Goal: Transaction & Acquisition: Obtain resource

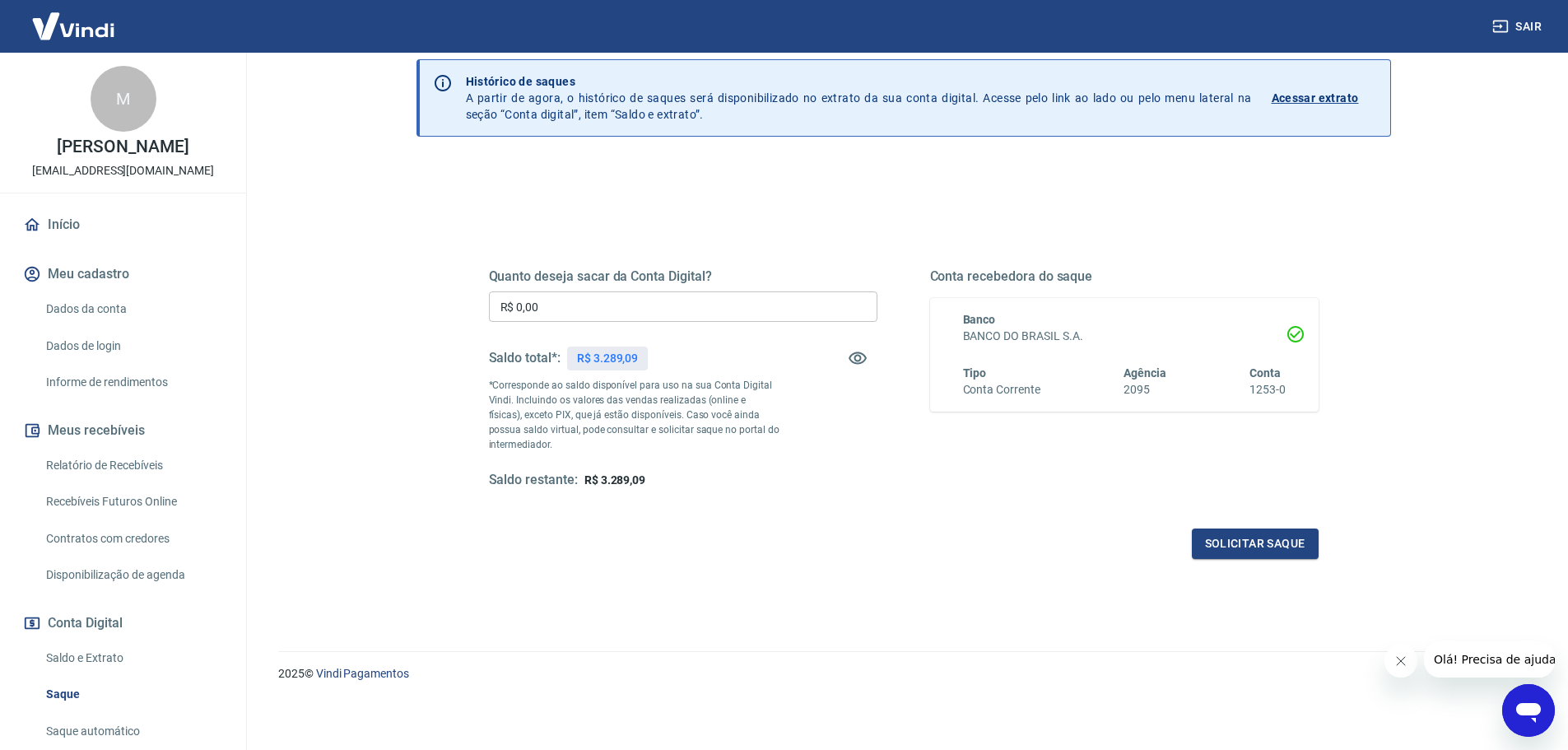
scroll to position [64, 0]
drag, startPoint x: 648, startPoint y: 478, endPoint x: 532, endPoint y: 455, distance: 118.3
click at [532, 455] on div "Quanto deseja sacar da Conta Digital? R$ 0,00 ​ Saldo total*: R$ 3.289,09 *Corr…" at bounding box center [683, 376] width 388 height 220
click at [818, 480] on div "Saldo restante: R$ 3.289,09" at bounding box center [683, 479] width 388 height 17
drag, startPoint x: 89, startPoint y: 663, endPoint x: 104, endPoint y: 659, distance: 15.5
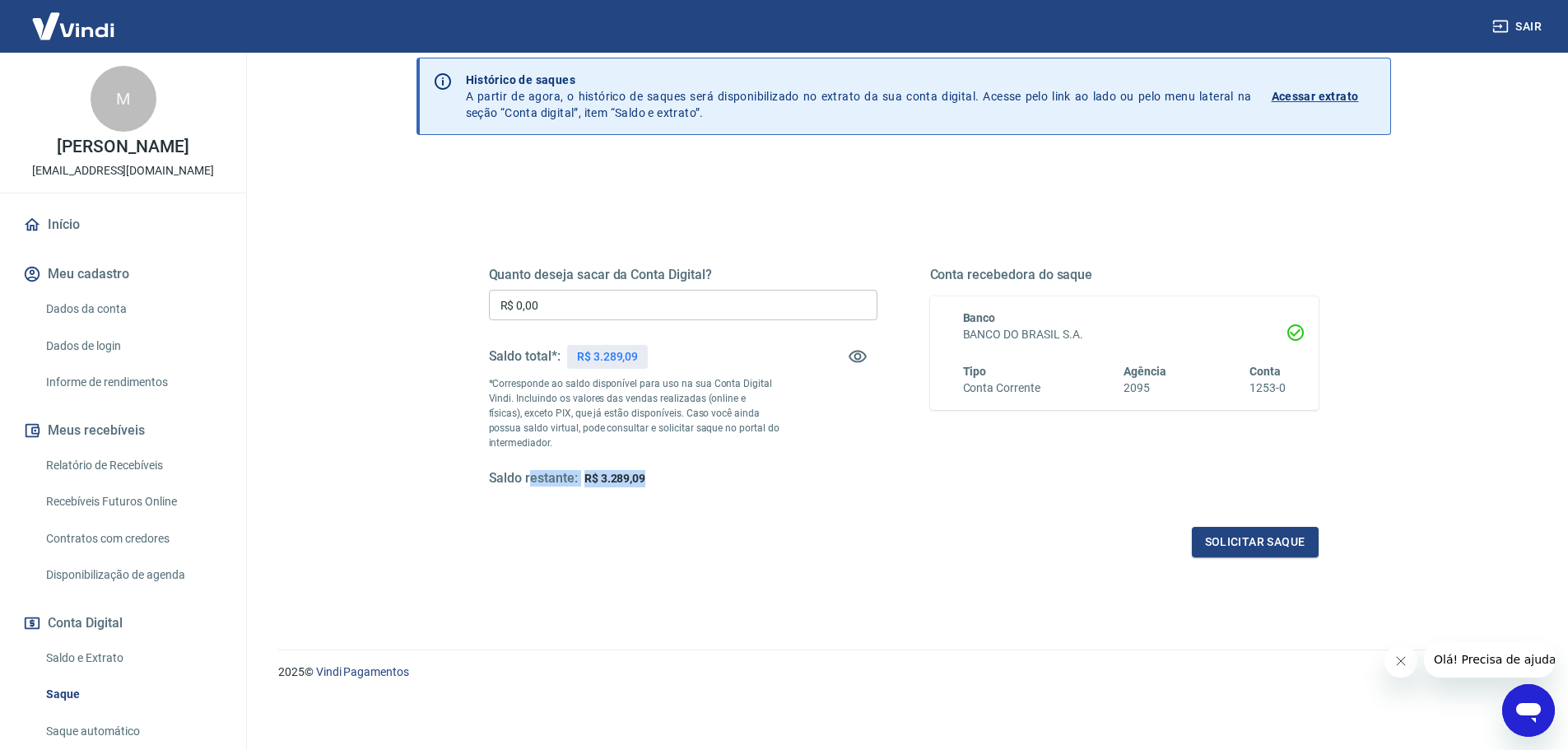
click at [89, 663] on link "Saldo e Extrato" at bounding box center [132, 657] width 186 height 34
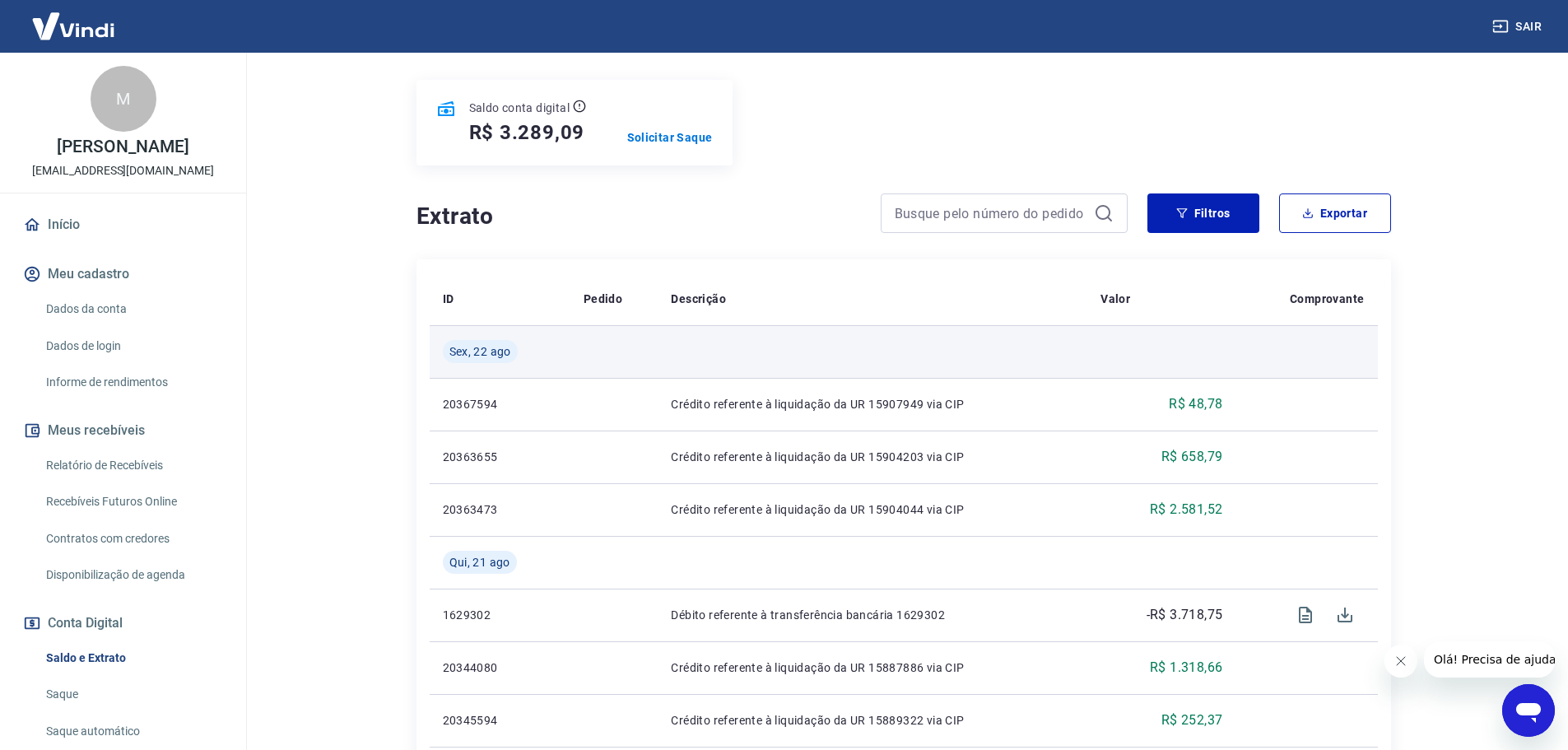
scroll to position [247, 0]
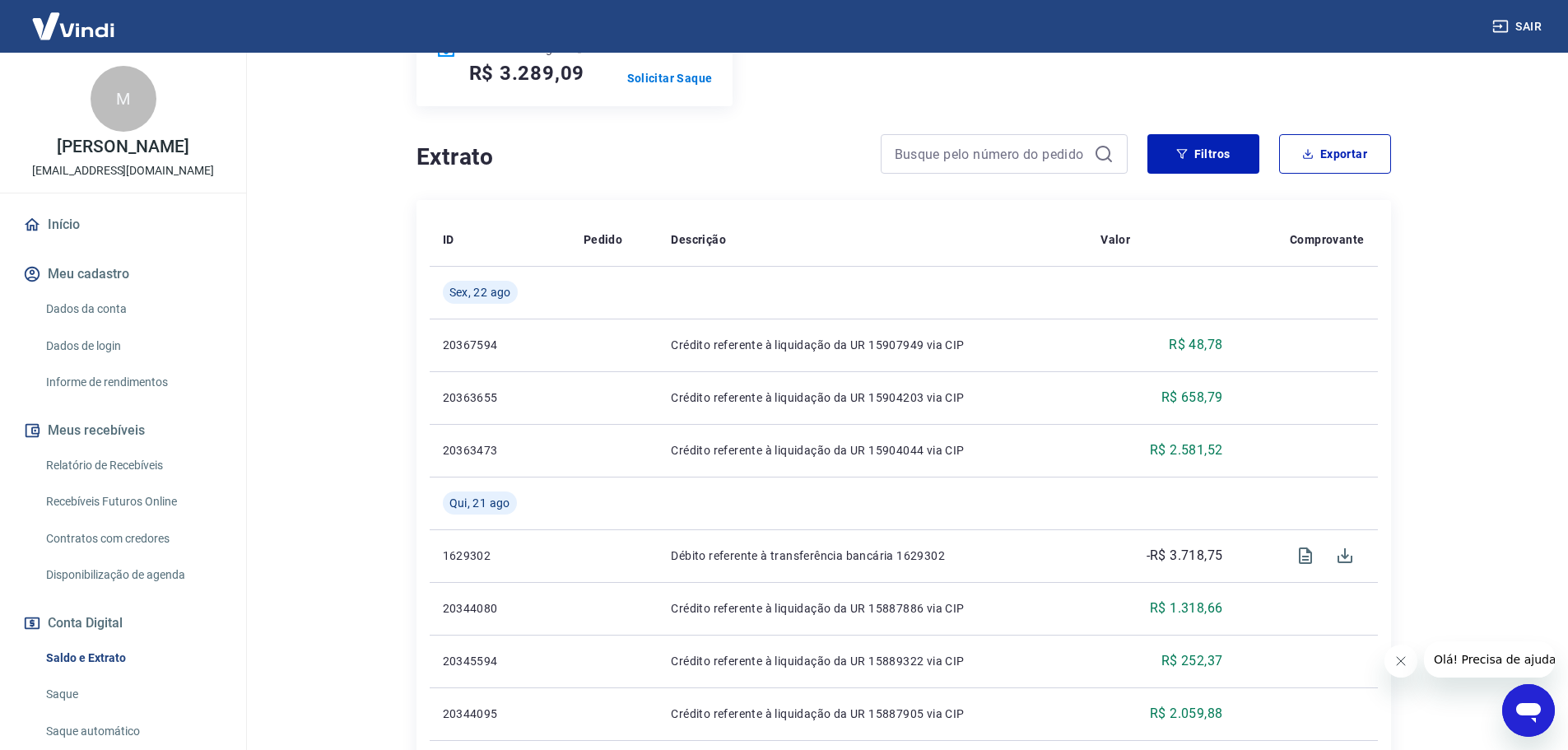
click at [126, 502] on link "Recebíveis Futuros Online" at bounding box center [132, 501] width 186 height 34
click at [133, 463] on link "Relatório de Recebíveis" at bounding box center [132, 465] width 186 height 34
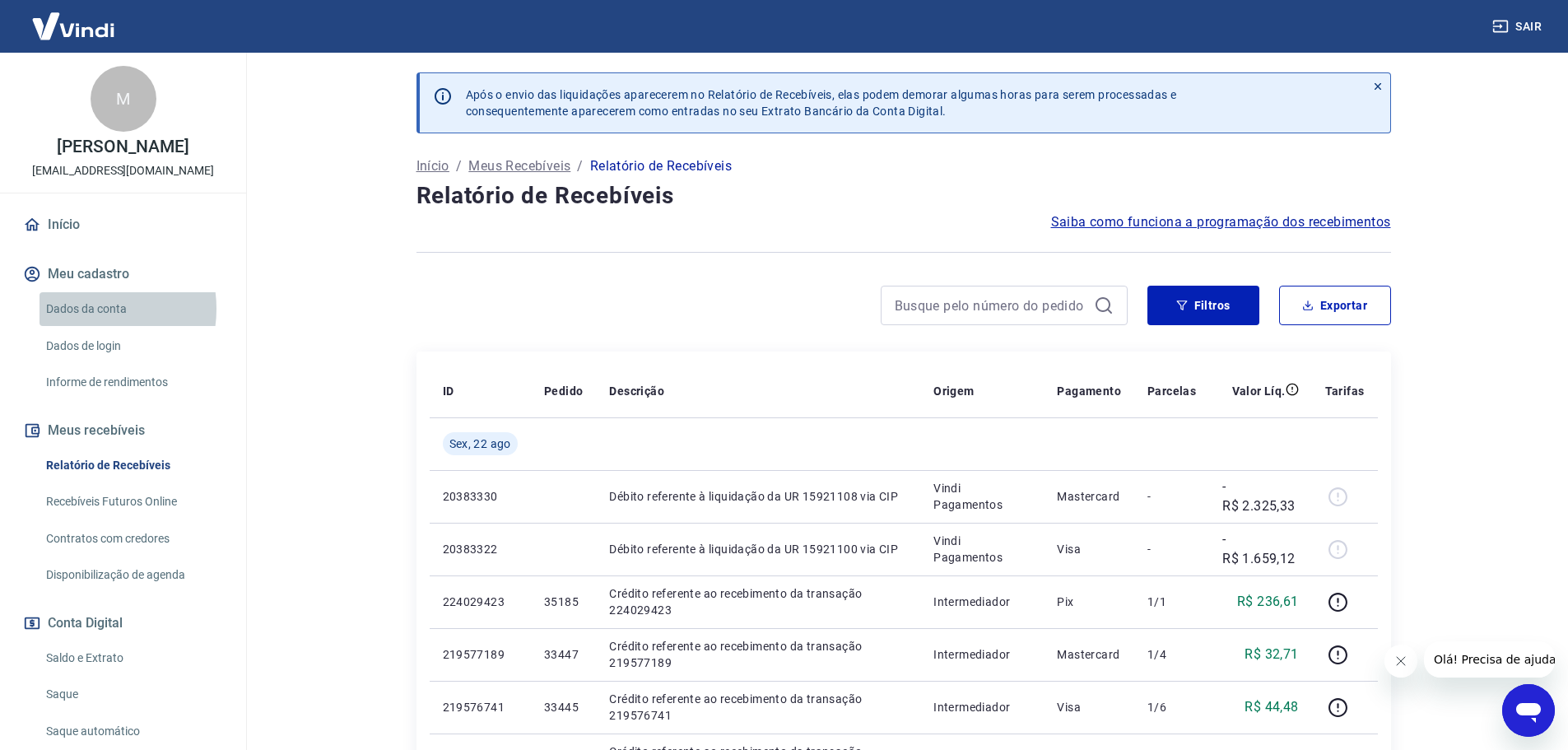
click at [87, 309] on link "Dados da conta" at bounding box center [132, 309] width 186 height 34
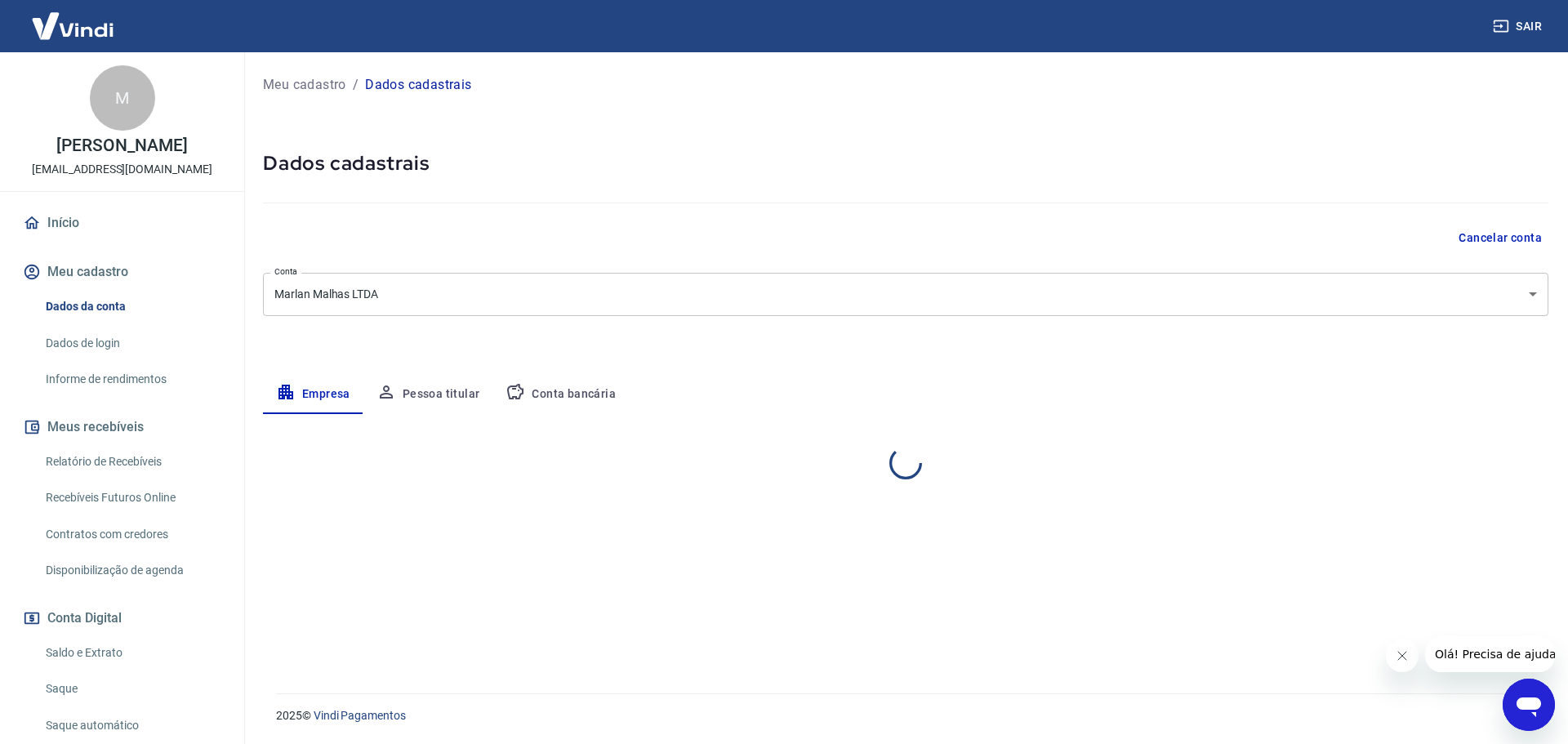
select select "SC"
select select "business"
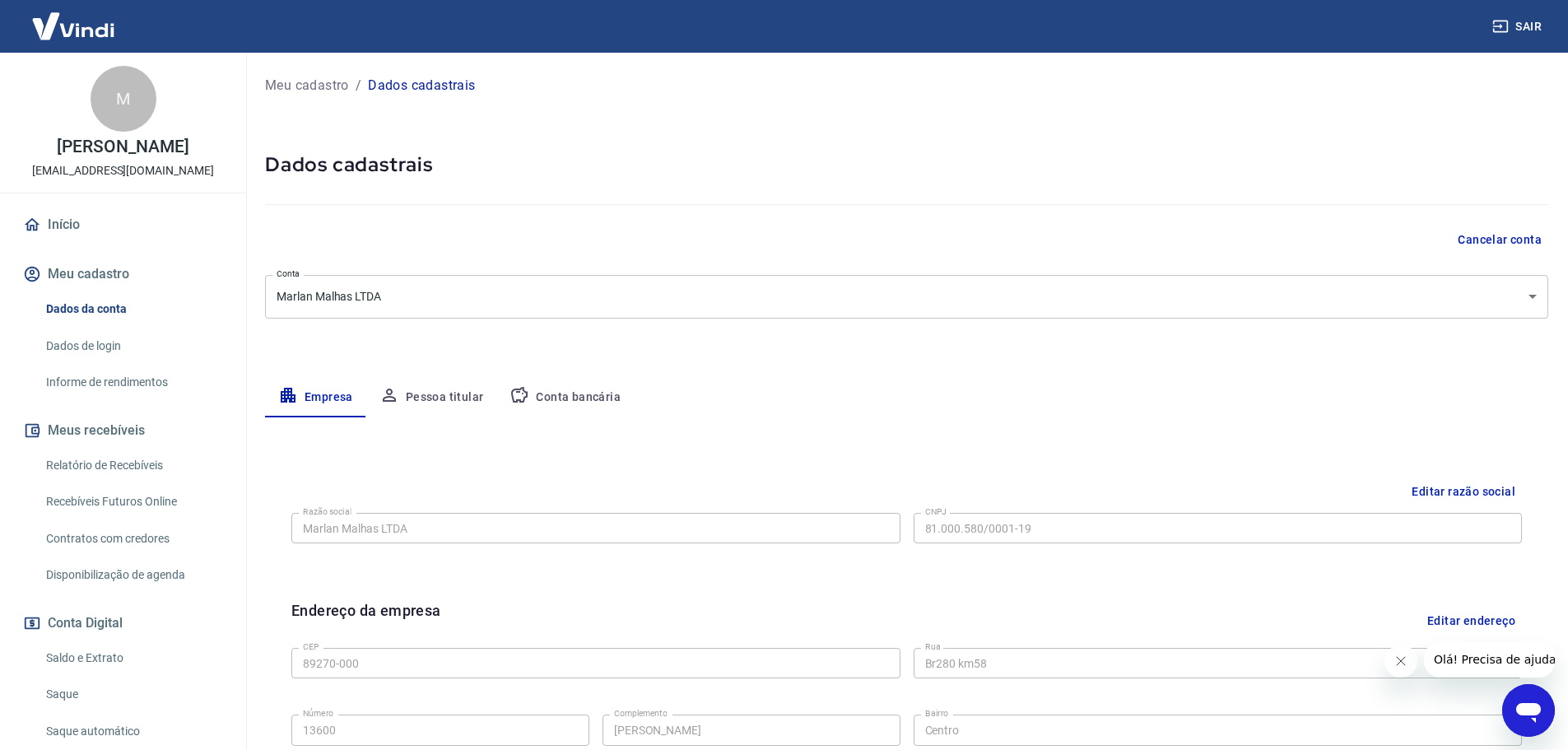
click at [561, 395] on button "Conta bancária" at bounding box center [565, 397] width 137 height 40
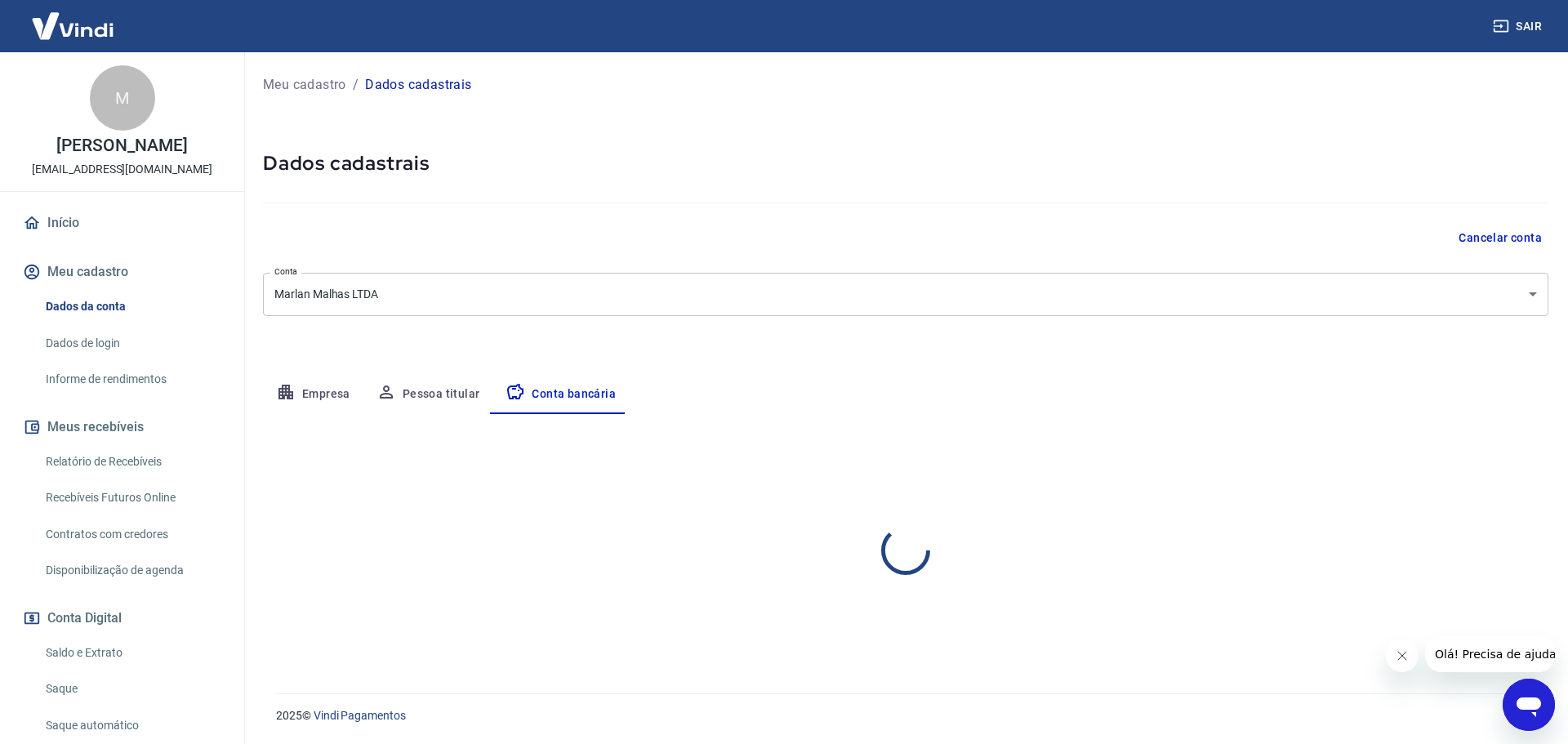
select select "1"
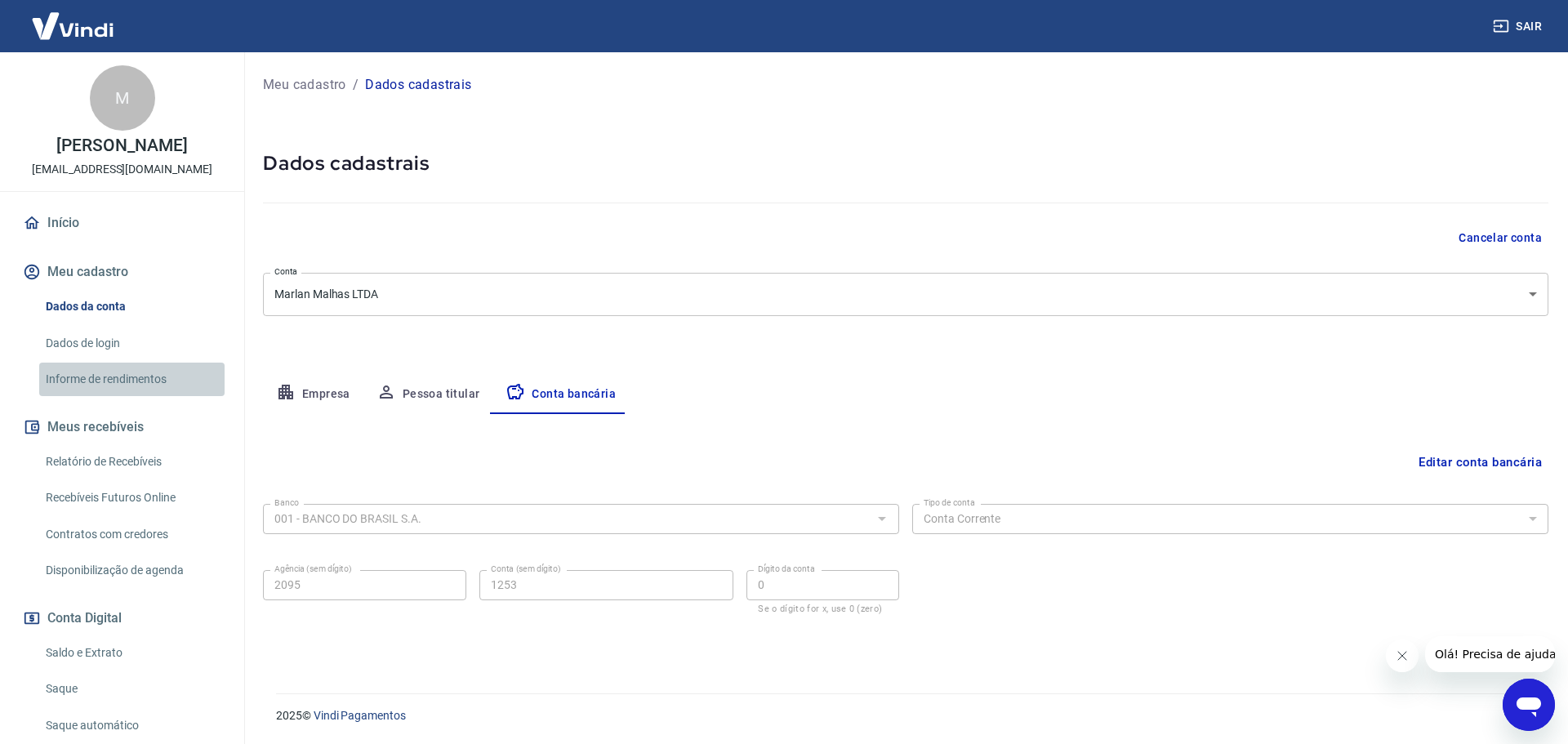
click at [141, 378] on link "Informe de rendimentos" at bounding box center [131, 378] width 185 height 34
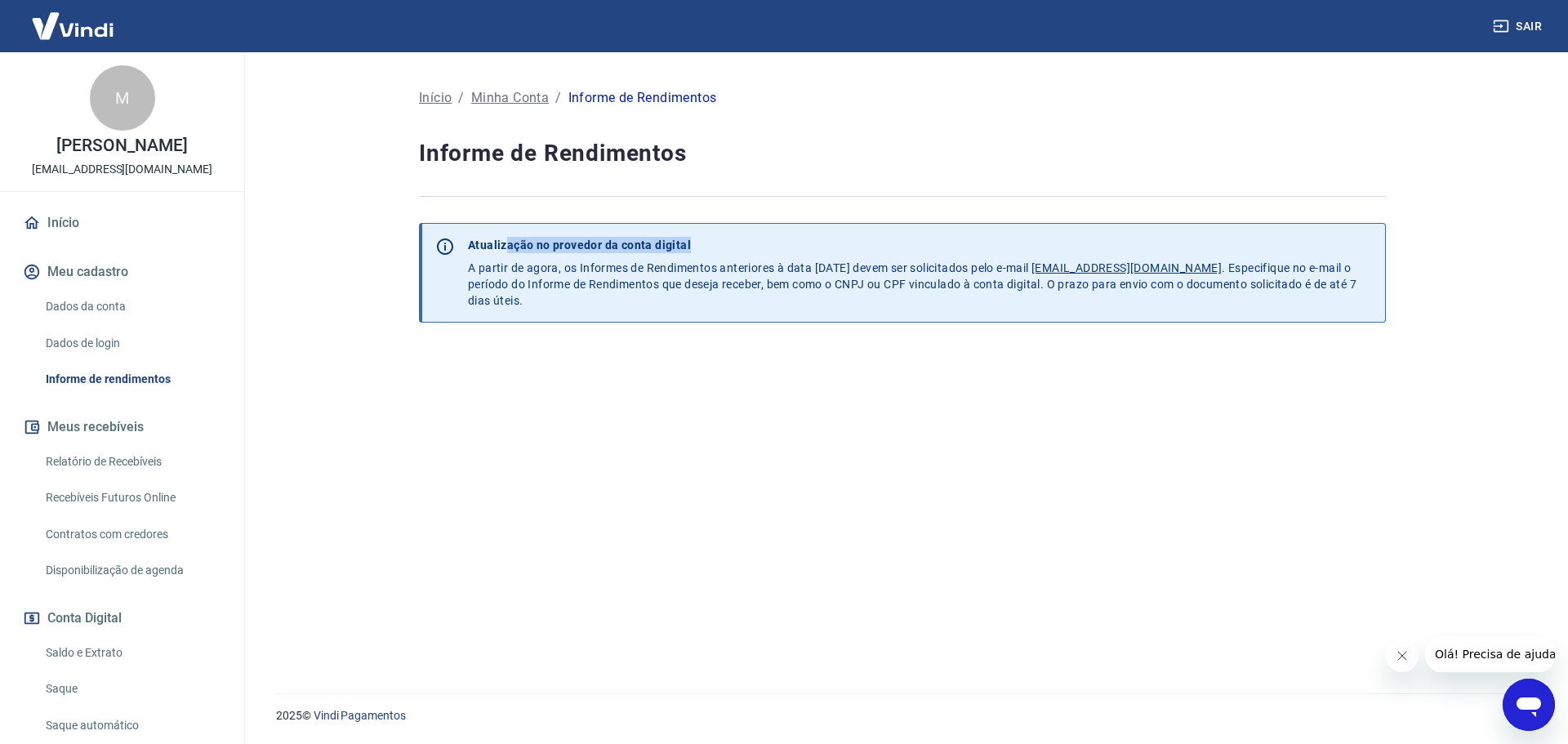
drag, startPoint x: 545, startPoint y: 238, endPoint x: 698, endPoint y: 230, distance: 153.2
click at [701, 228] on div "Atualização no provedor da conta digital A partir de agora, os Informes de Rend…" at bounding box center [920, 273] width 930 height 98
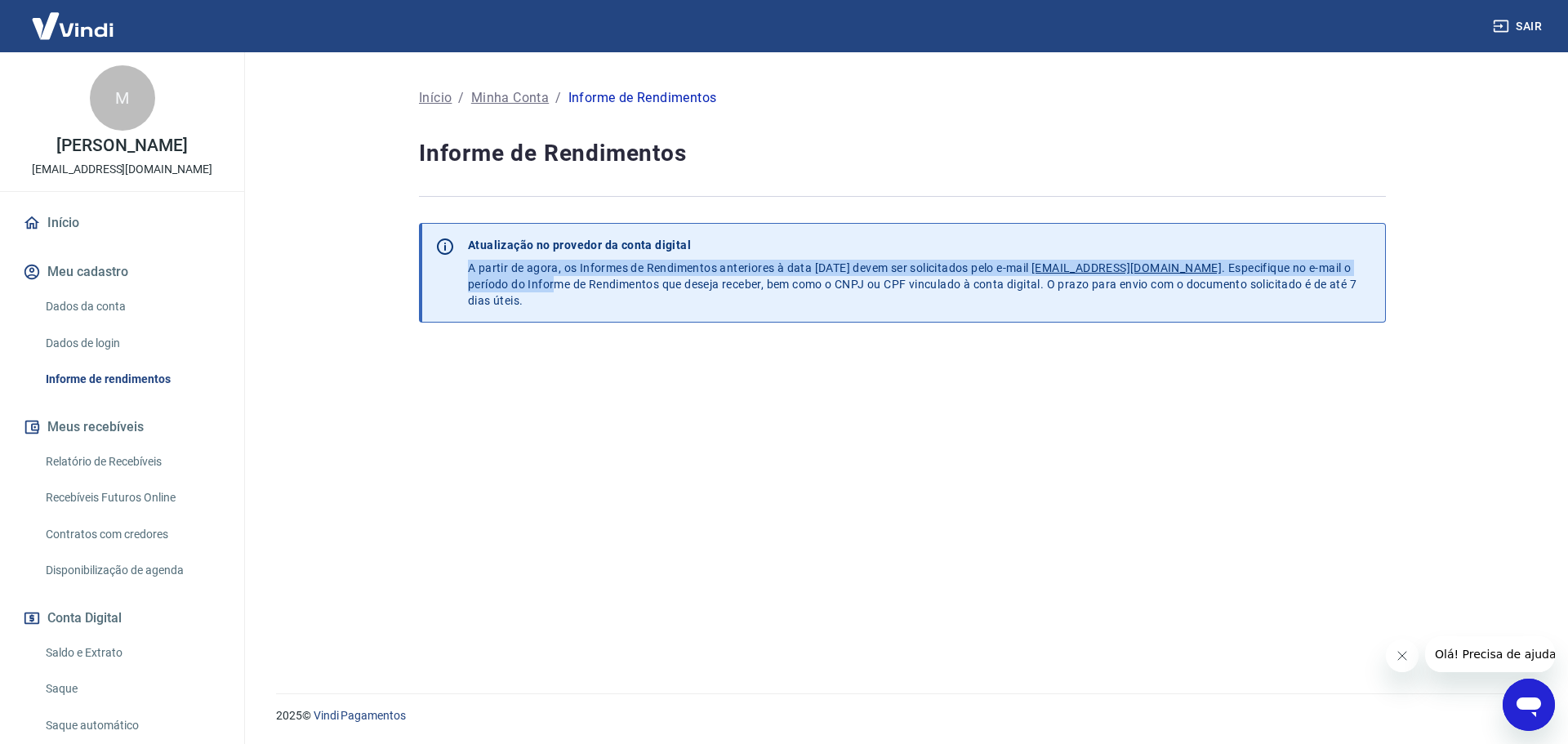
drag, startPoint x: 559, startPoint y: 277, endPoint x: 739, endPoint y: 237, distance: 184.4
click at [739, 236] on div "Atualização no provedor da conta digital A partir de agora, os Informes de Rend…" at bounding box center [920, 273] width 930 height 98
click at [97, 651] on link "Saldo e Extrato" at bounding box center [131, 652] width 185 height 34
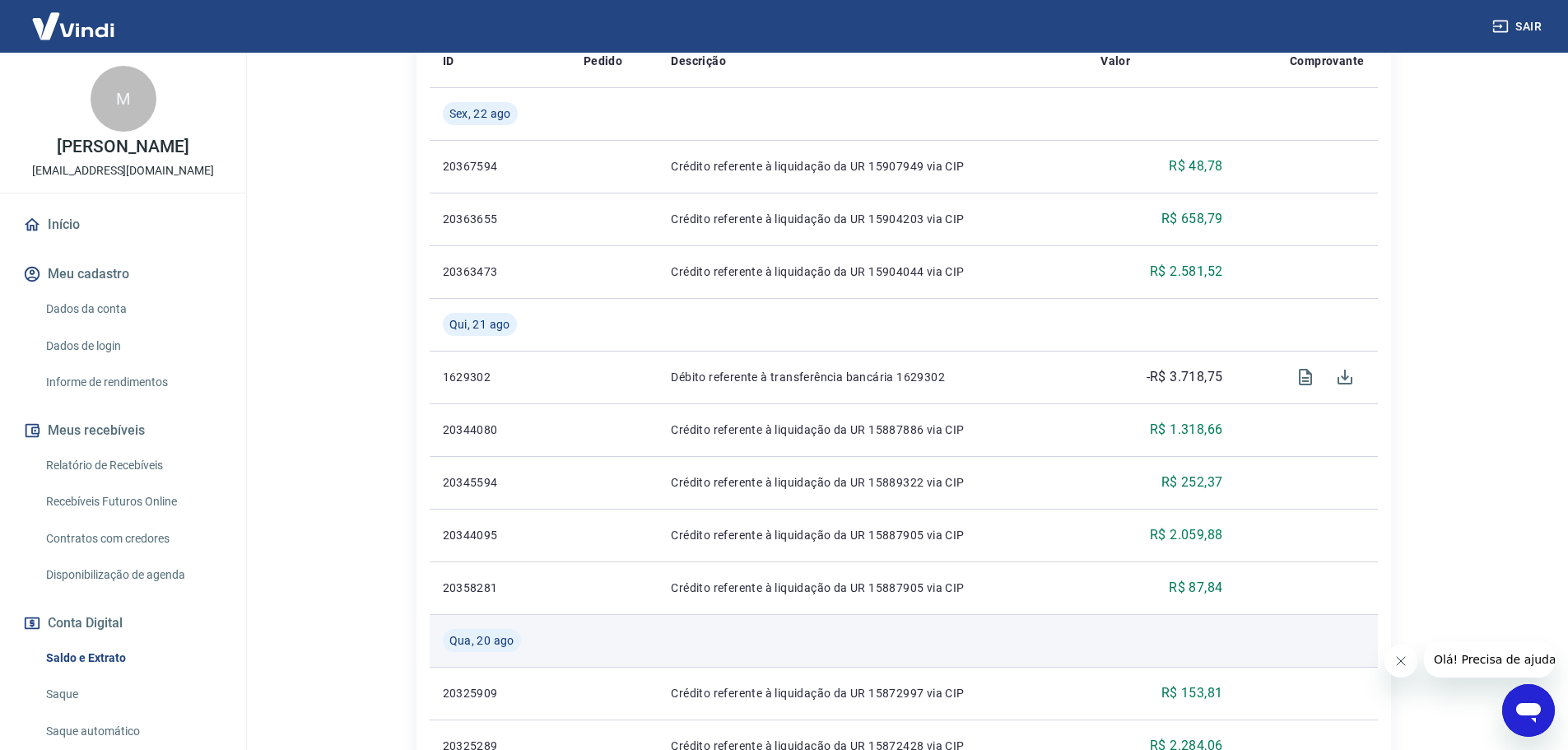
scroll to position [658, 0]
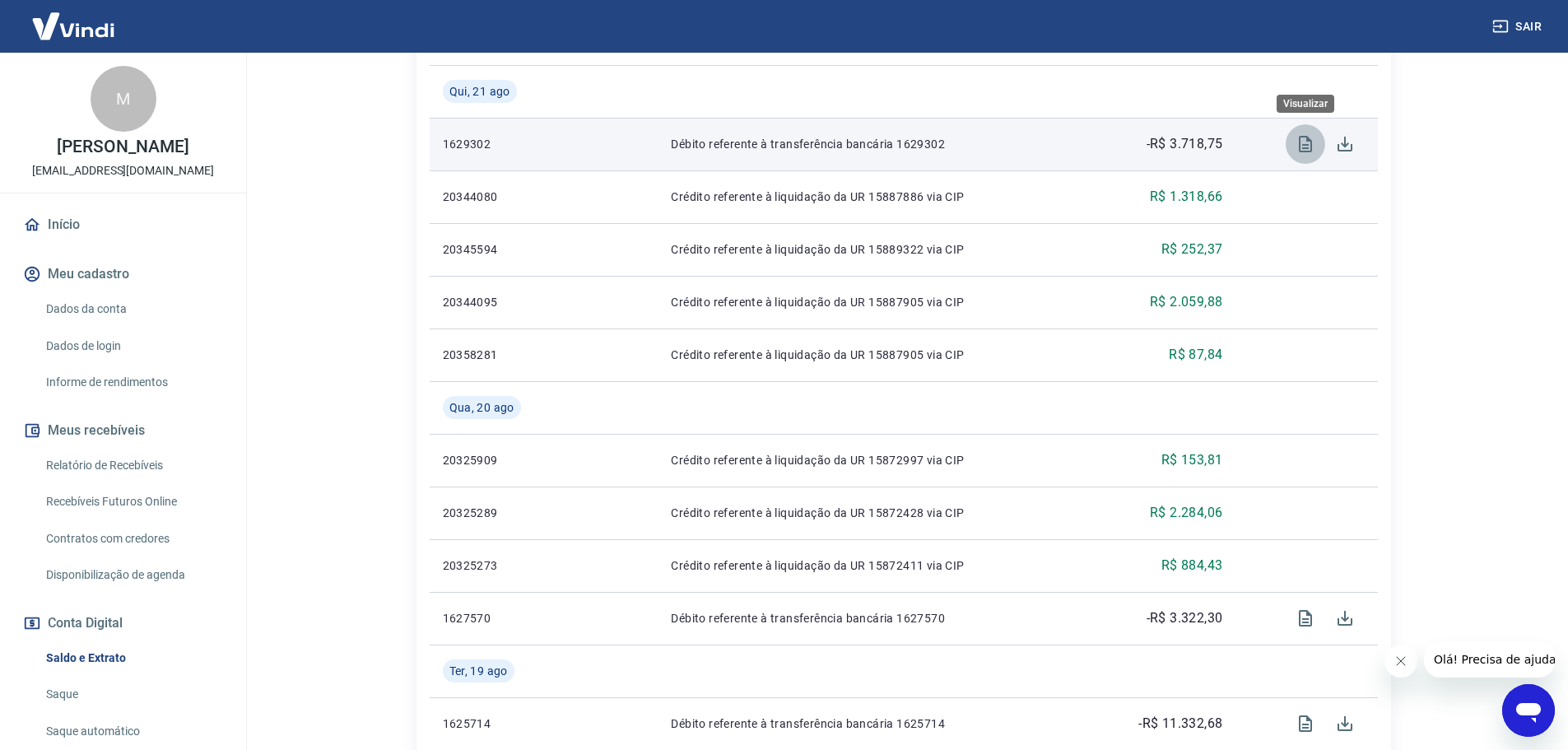
click at [1302, 147] on icon "Visualizar" at bounding box center [1305, 144] width 19 height 19
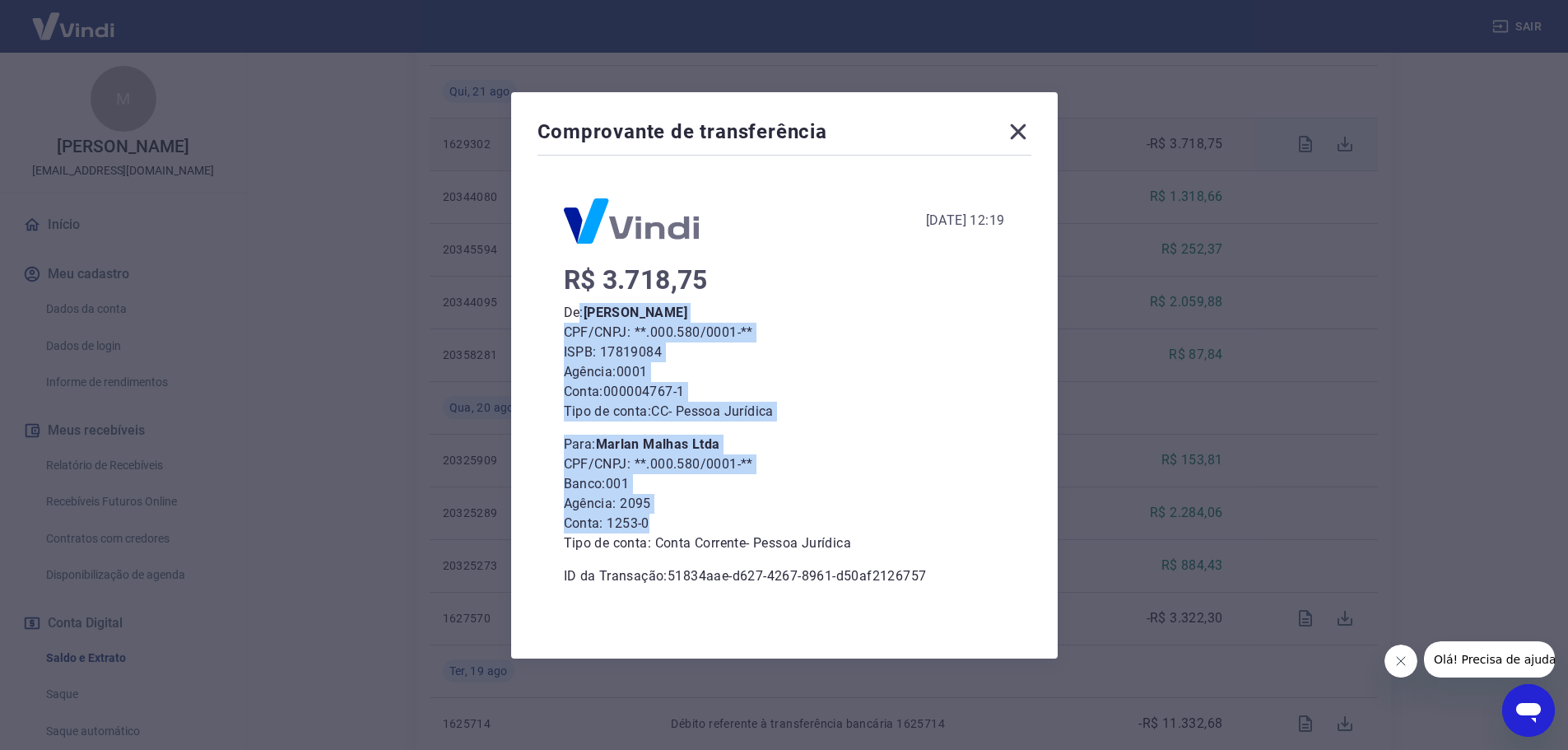
drag, startPoint x: 585, startPoint y: 309, endPoint x: 762, endPoint y: 514, distance: 270.8
click at [762, 514] on div "R$ 3.718,75 De: [PERSON_NAME] Forlin CPF/CNPJ: **.000.580/0001-** ISPB: 1781908…" at bounding box center [784, 428] width 441 height 316
drag, startPoint x: 675, startPoint y: 356, endPoint x: 639, endPoint y: 343, distance: 38.3
click at [674, 355] on p "ISPB: 17819084" at bounding box center [784, 352] width 441 height 19
click at [634, 320] on p "De: [PERSON_NAME]" at bounding box center [784, 313] width 441 height 19
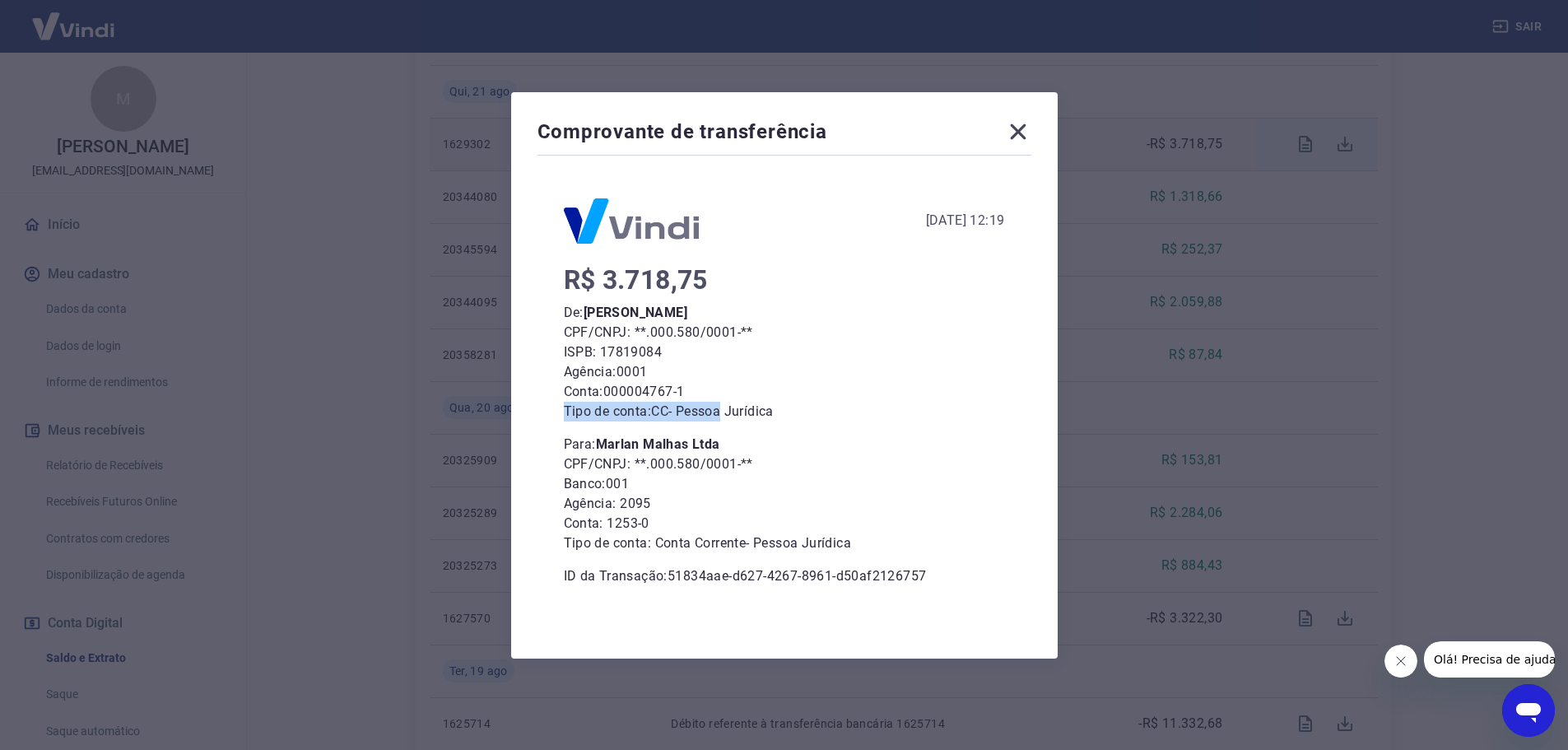
drag, startPoint x: 773, startPoint y: 389, endPoint x: 711, endPoint y: 422, distance: 70.2
click at [725, 421] on div "R$ 3.718,75 De: [PERSON_NAME] Forlin CPF/CNPJ: **.000.580/0001-** ISPB: 1781908…" at bounding box center [784, 428] width 441 height 316
drag, startPoint x: 582, startPoint y: 373, endPoint x: 575, endPoint y: 356, distance: 18.4
click at [575, 352] on div "R$ 3.718,75 De: [PERSON_NAME] Forlin CPF/CNPJ: **.000.580/0001-** ISPB: 1781908…" at bounding box center [784, 428] width 441 height 316
click at [1026, 131] on icon at bounding box center [1018, 131] width 26 height 26
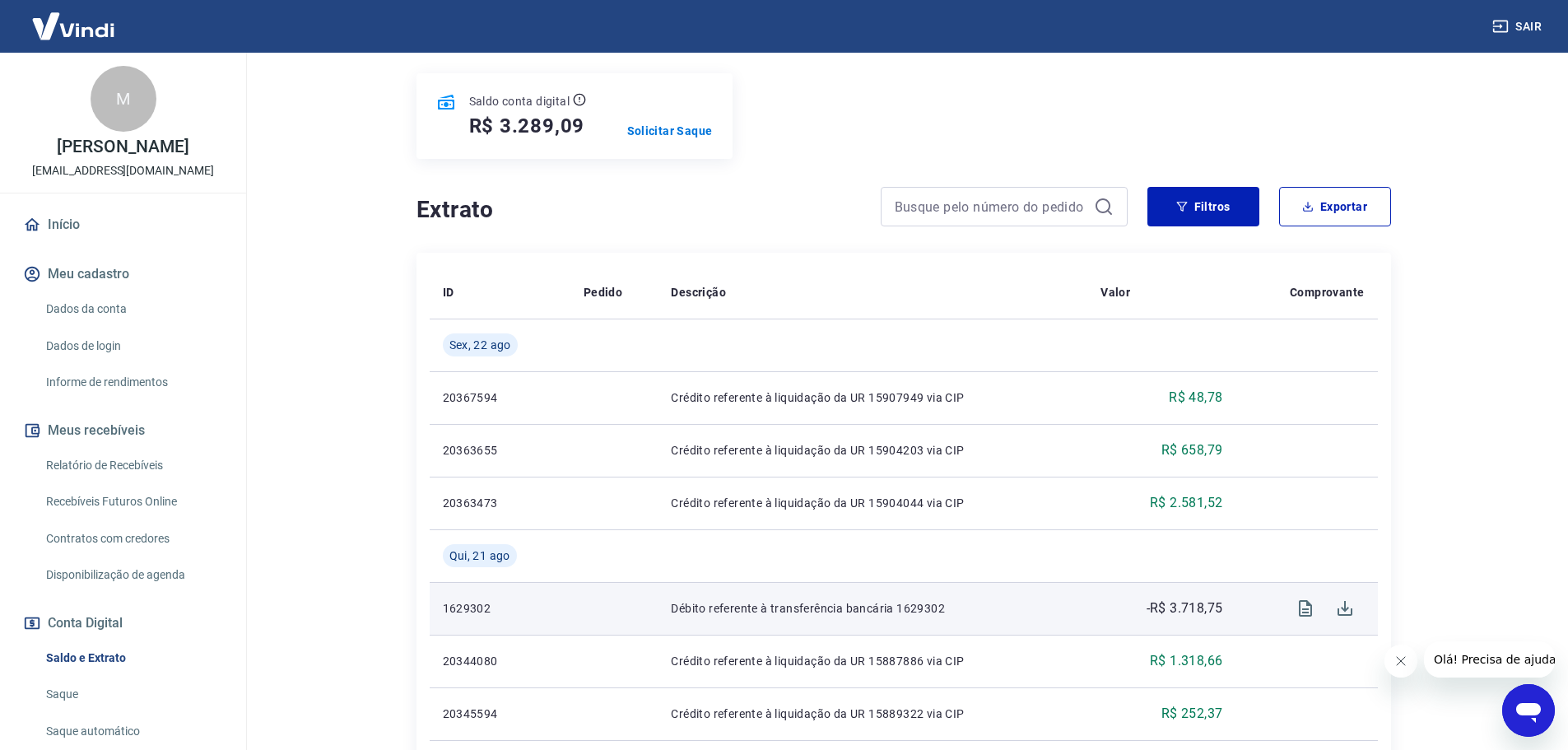
scroll to position [164, 0]
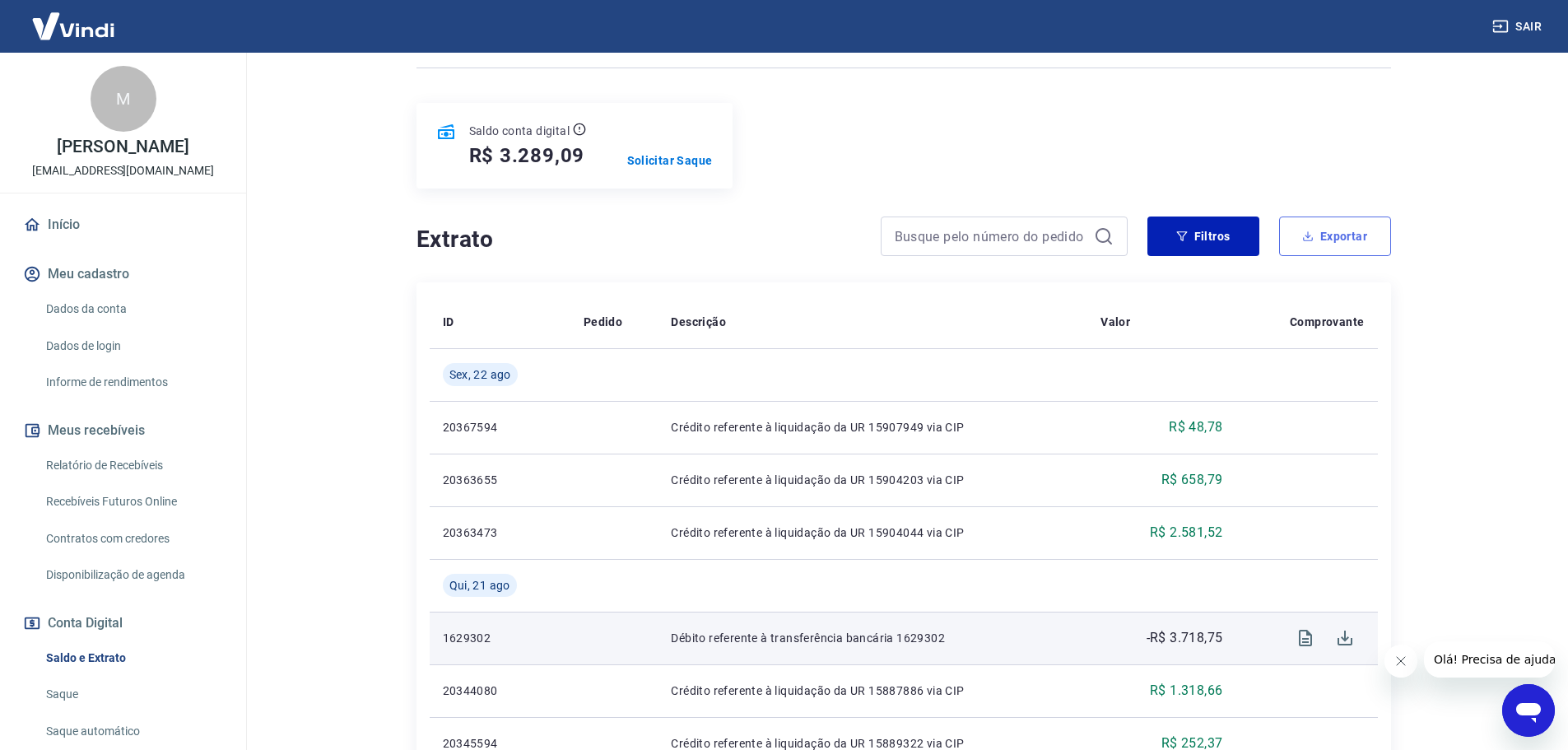
click at [1330, 239] on button "Exportar" at bounding box center [1335, 236] width 112 height 40
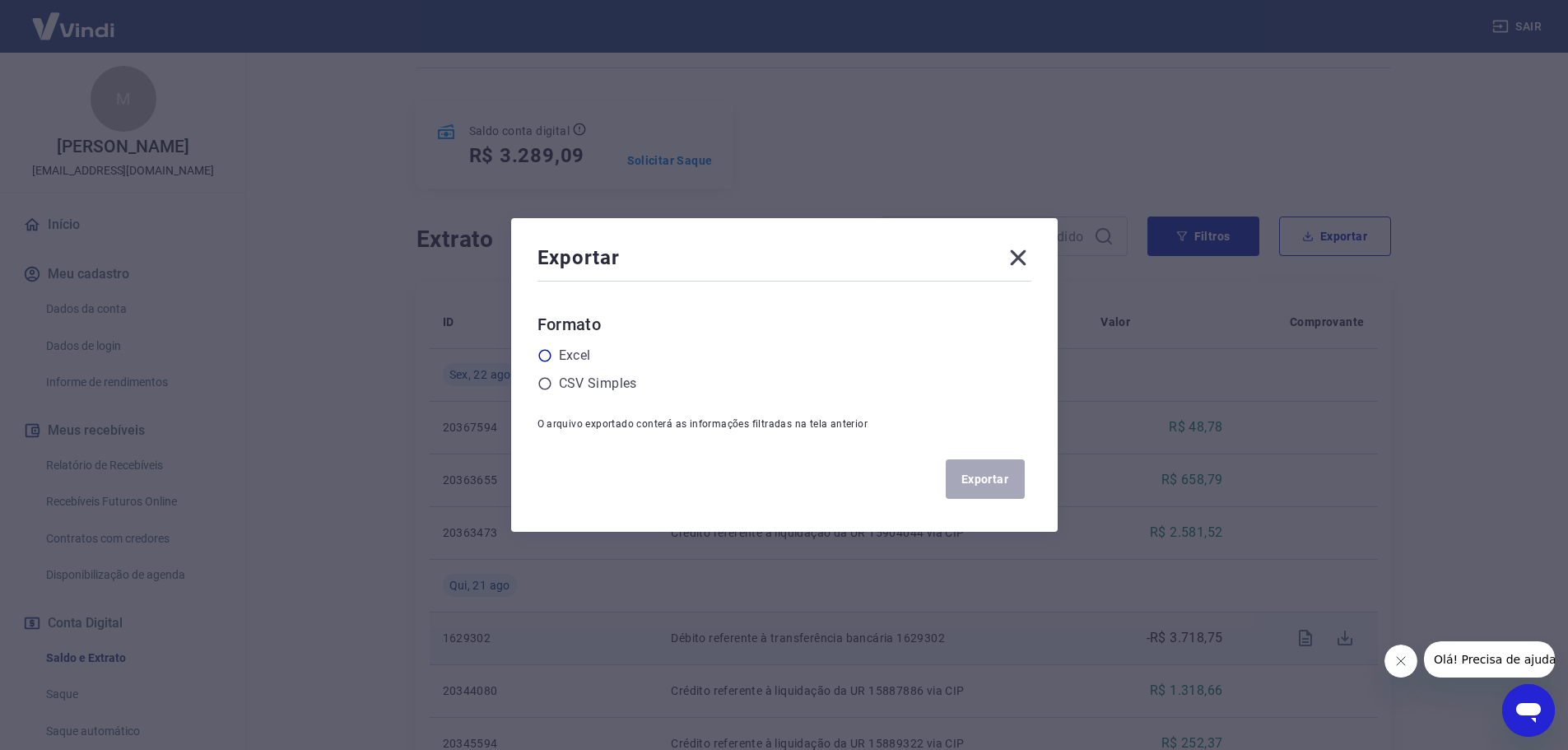
click at [577, 361] on label "Excel" at bounding box center [574, 355] width 32 height 19
click at [0, 0] on input "radio" at bounding box center [0, 0] width 0 height 0
click at [994, 475] on button "Exportar" at bounding box center [985, 479] width 79 height 40
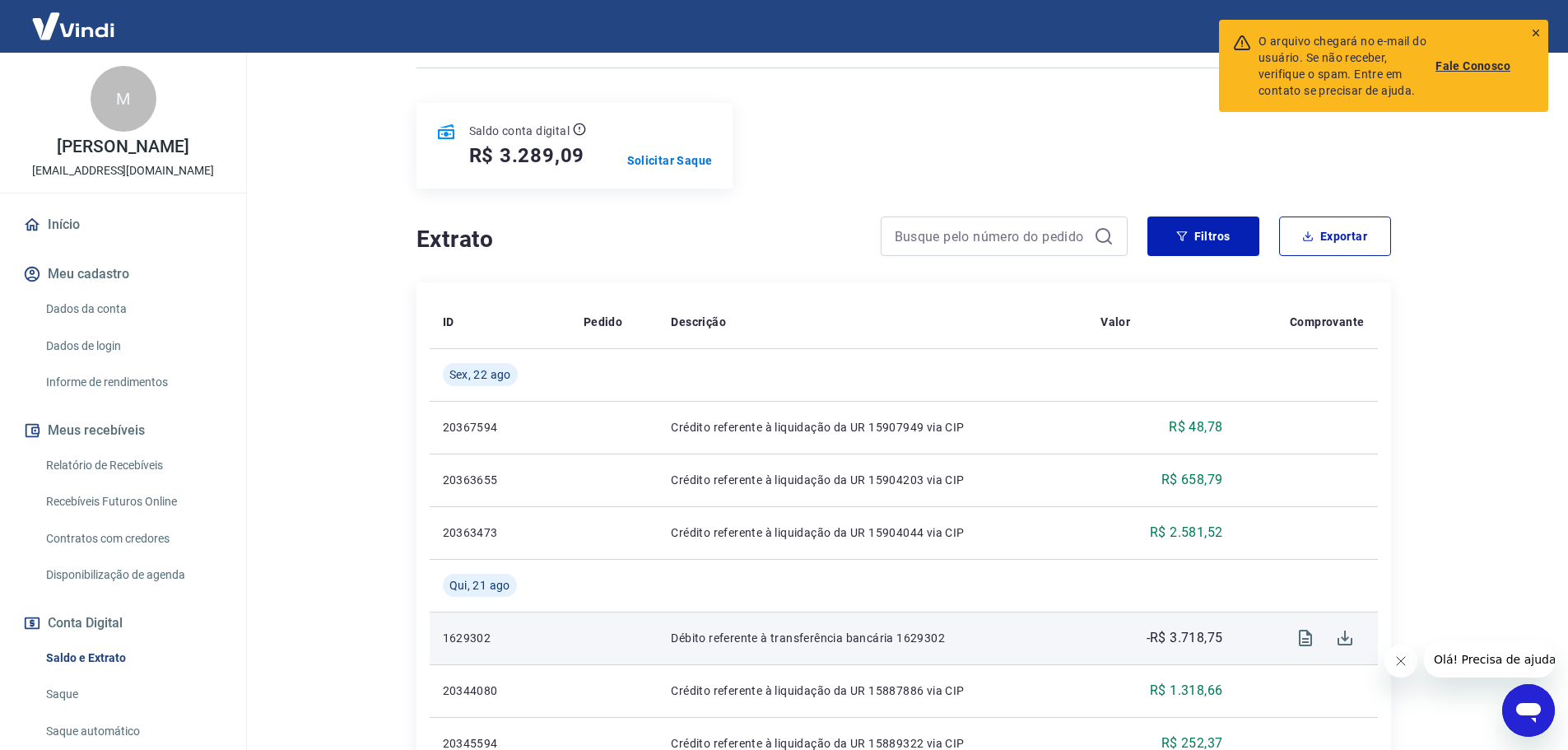
click at [1457, 175] on main "Se o saldo aumentar sem um lançamento correspondente no extrato, aguarde alguma…" at bounding box center [903, 236] width 1330 height 697
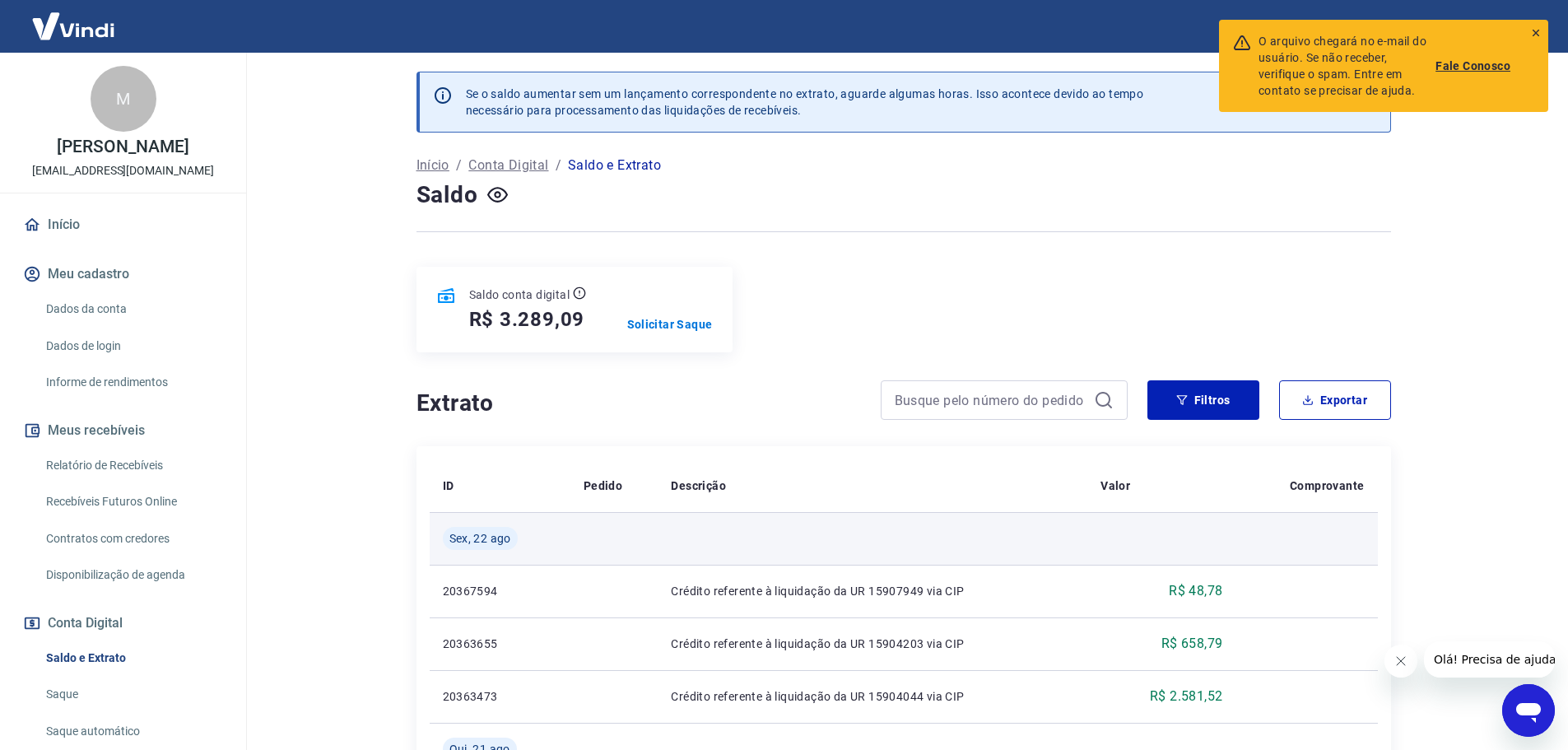
scroll to position [0, 0]
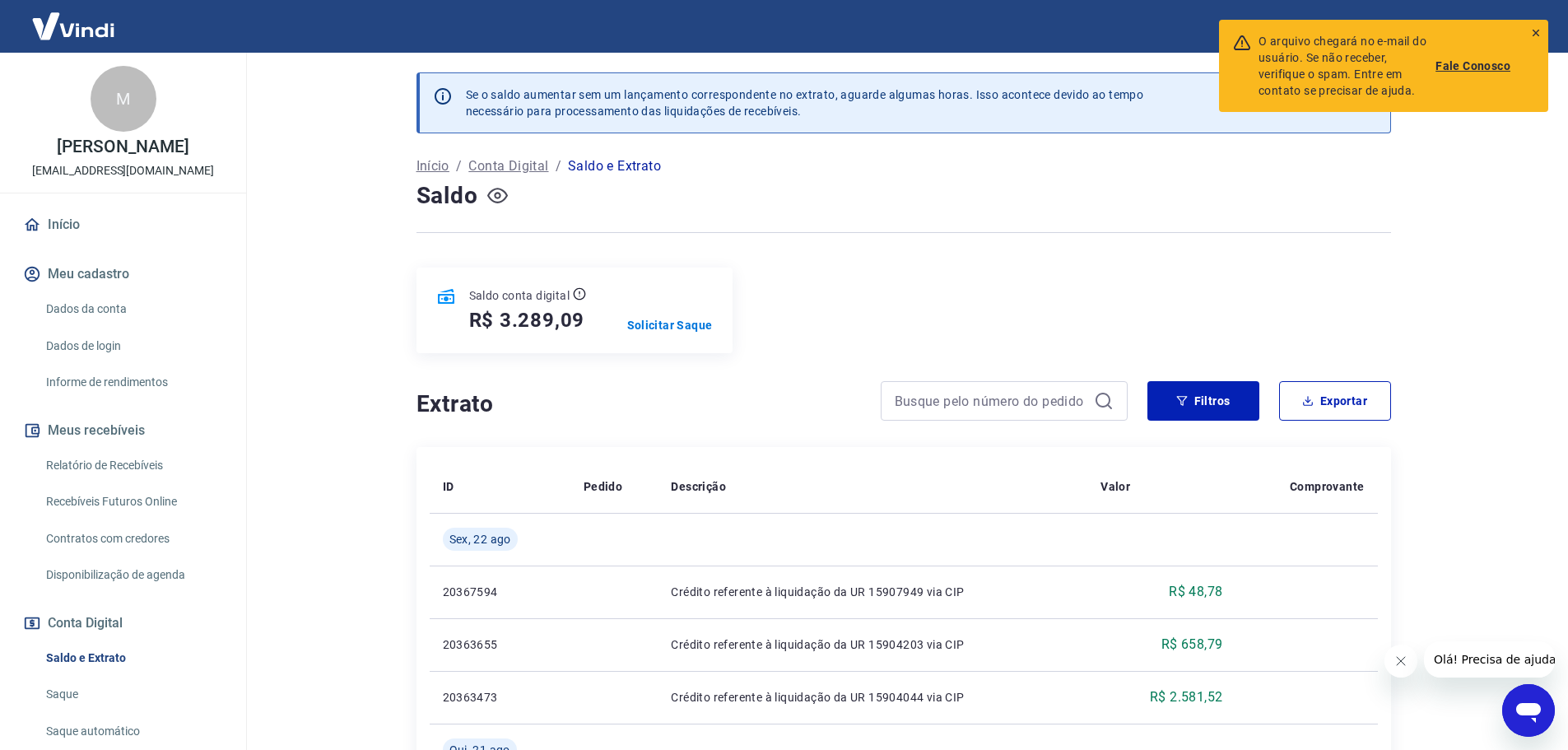
click at [485, 196] on button "button" at bounding box center [497, 195] width 26 height 26
click at [488, 195] on button "button" at bounding box center [497, 195] width 26 height 26
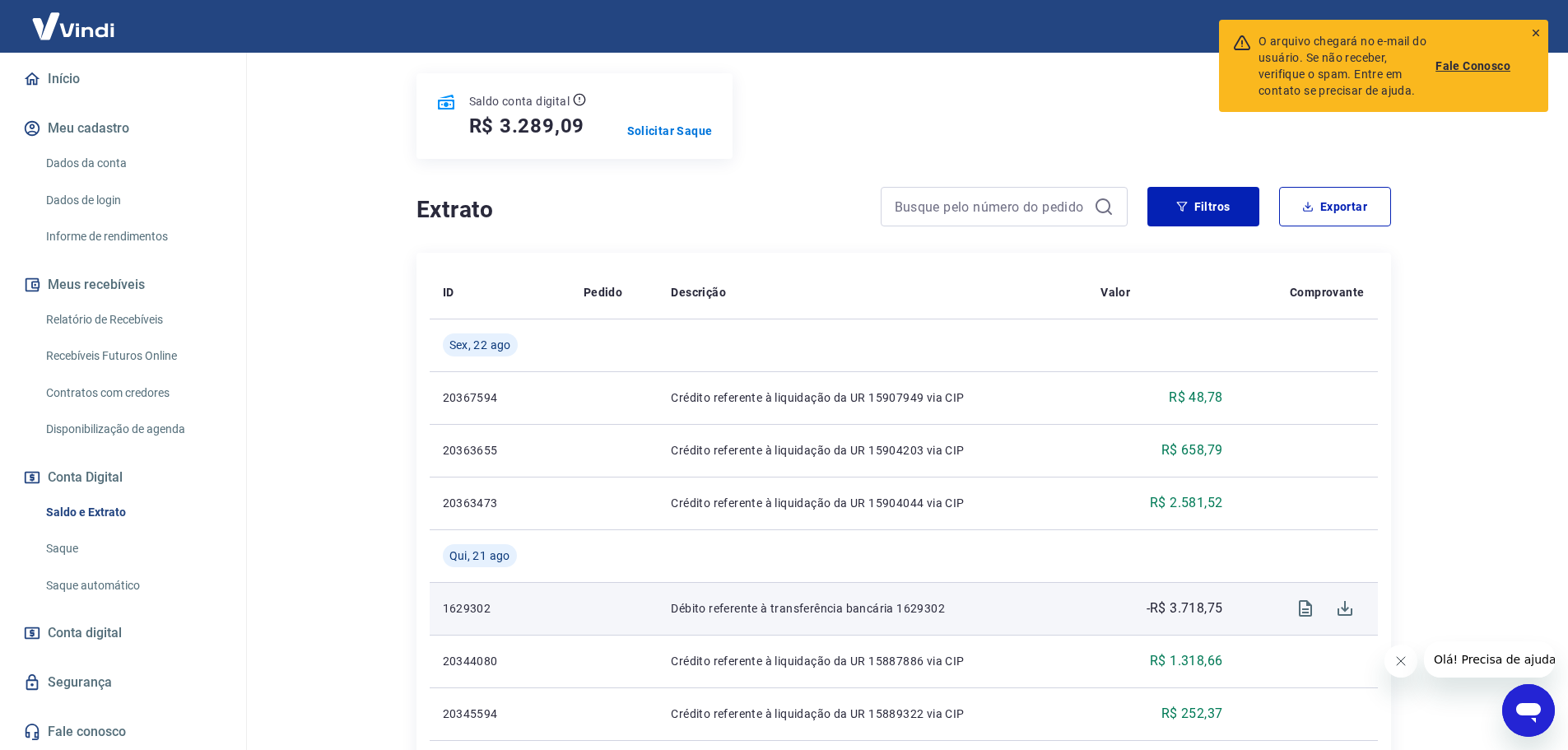
scroll to position [247, 0]
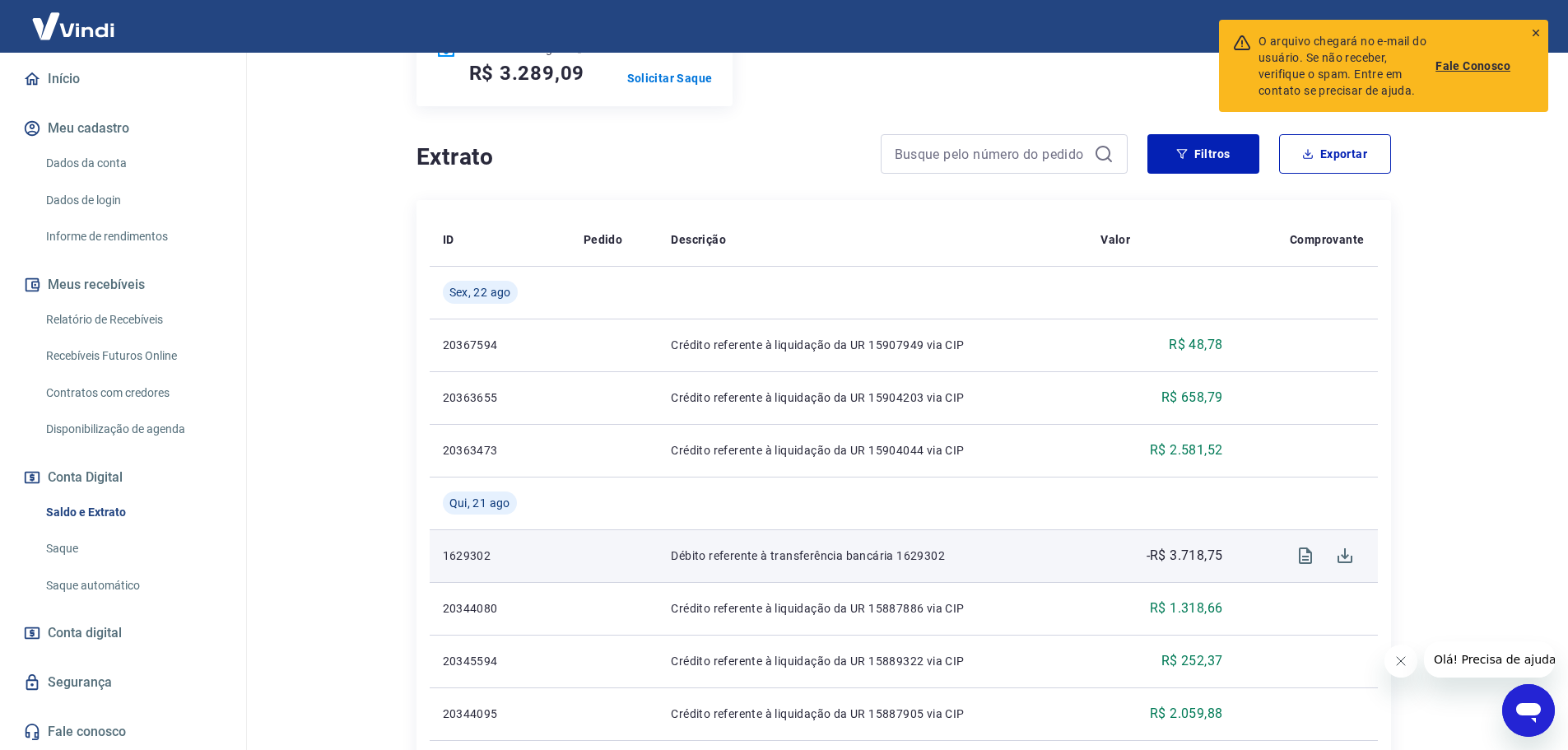
click at [126, 641] on link "Conta digital" at bounding box center [123, 633] width 207 height 37
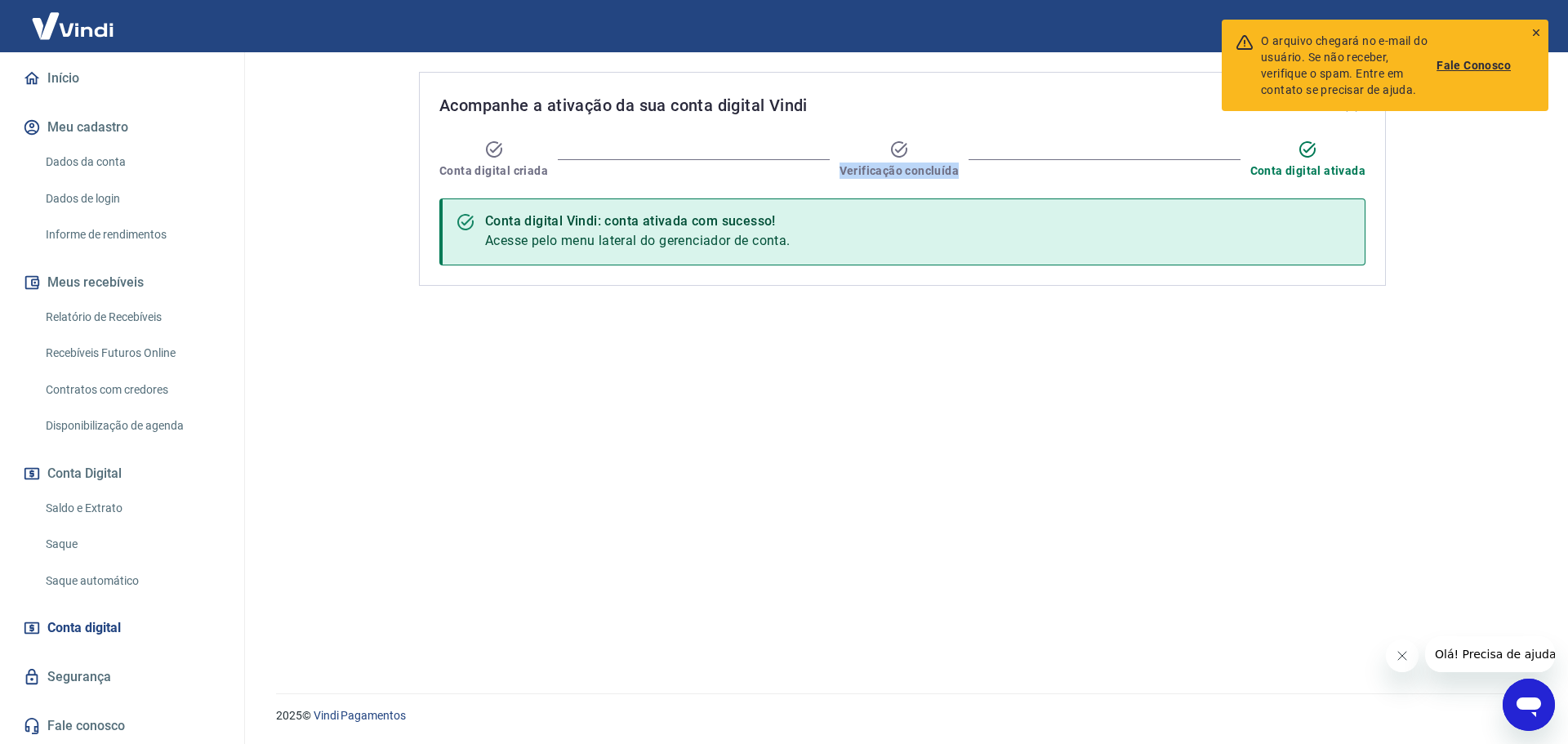
drag, startPoint x: 738, startPoint y: 143, endPoint x: 956, endPoint y: 113, distance: 220.1
click at [979, 134] on div "Acompanhe a ativação da sua conta digital Vindi Conta digital criada Verificaçã…" at bounding box center [901, 178] width 966 height 214
click at [107, 506] on link "Saldo e Extrato" at bounding box center [131, 507] width 185 height 34
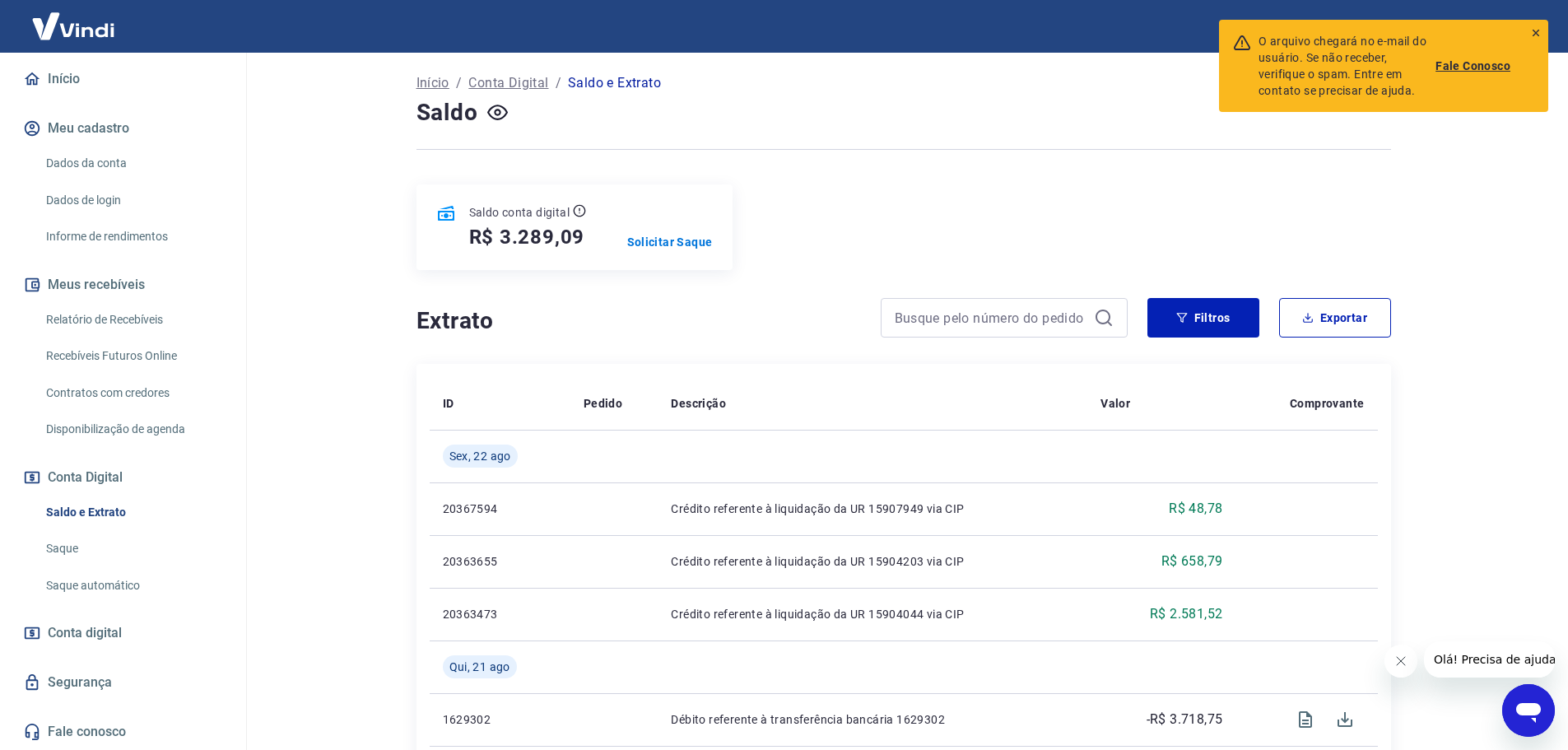
scroll to position [82, 0]
click at [1199, 314] on button "Filtros" at bounding box center [1203, 318] width 112 height 40
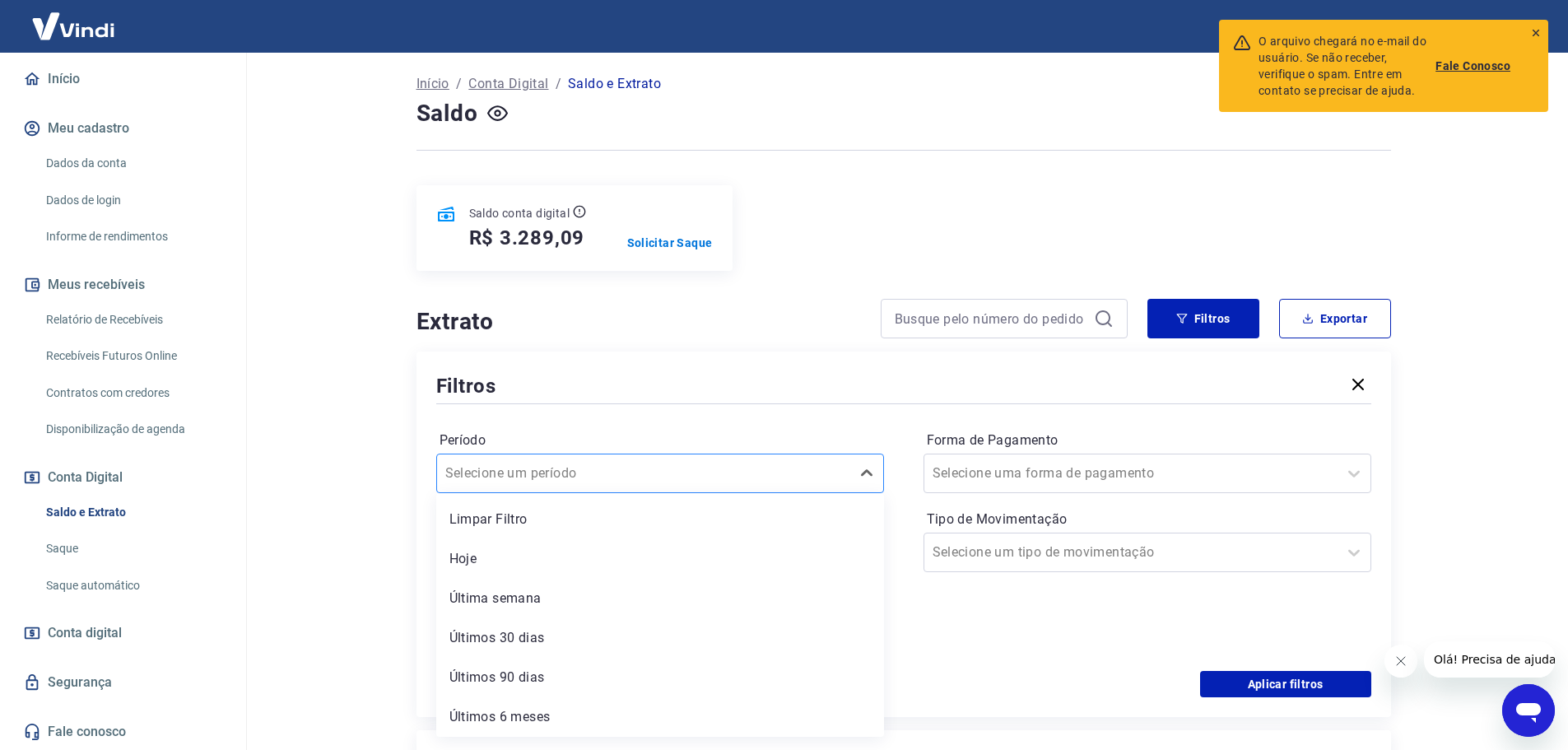
click at [723, 458] on div "Selecione um período" at bounding box center [660, 473] width 448 height 40
click at [1041, 614] on div "Forma de Pagamento Selecione uma forma de pagamento Tipo de Movimentação Seleci…" at bounding box center [1147, 539] width 448 height 224
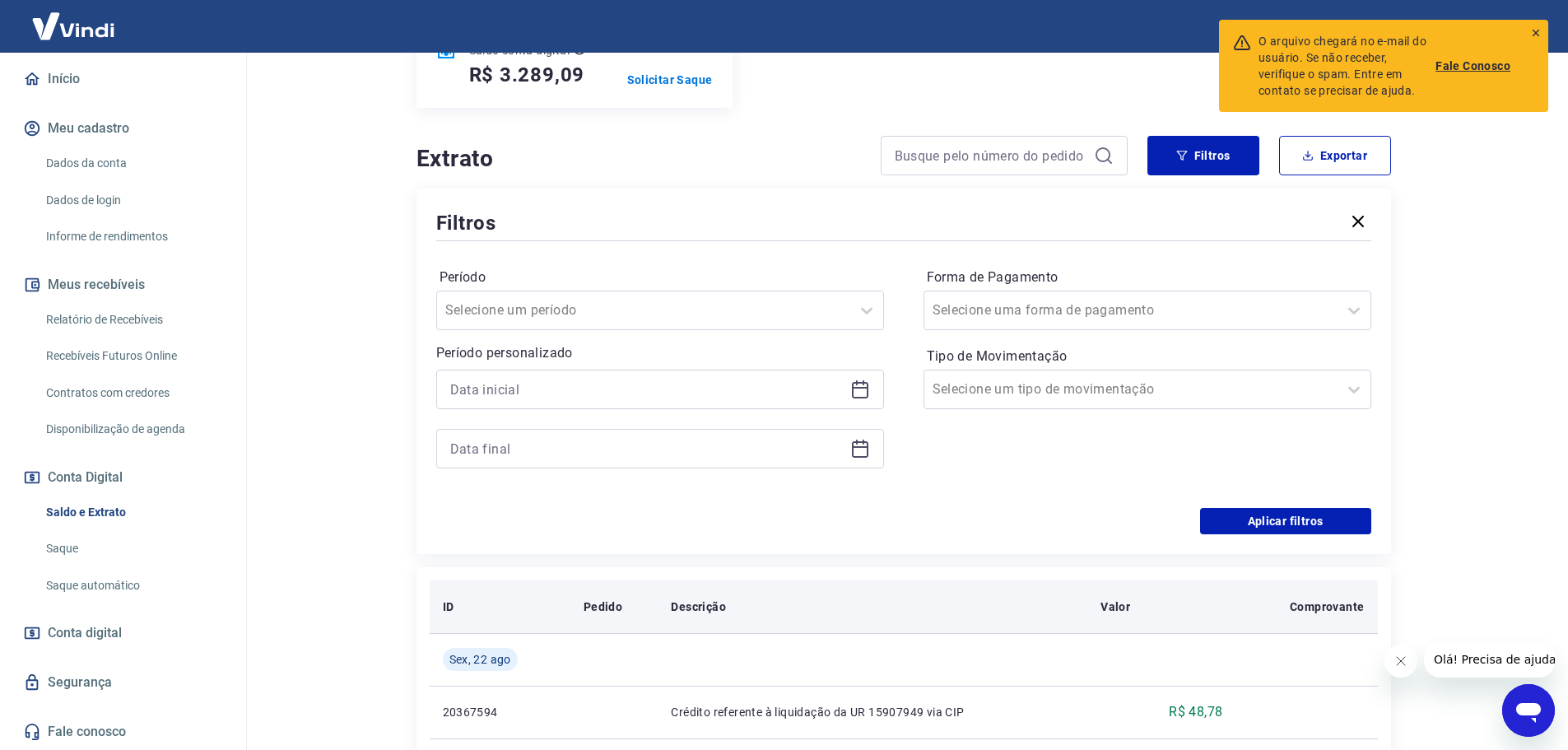
scroll to position [247, 0]
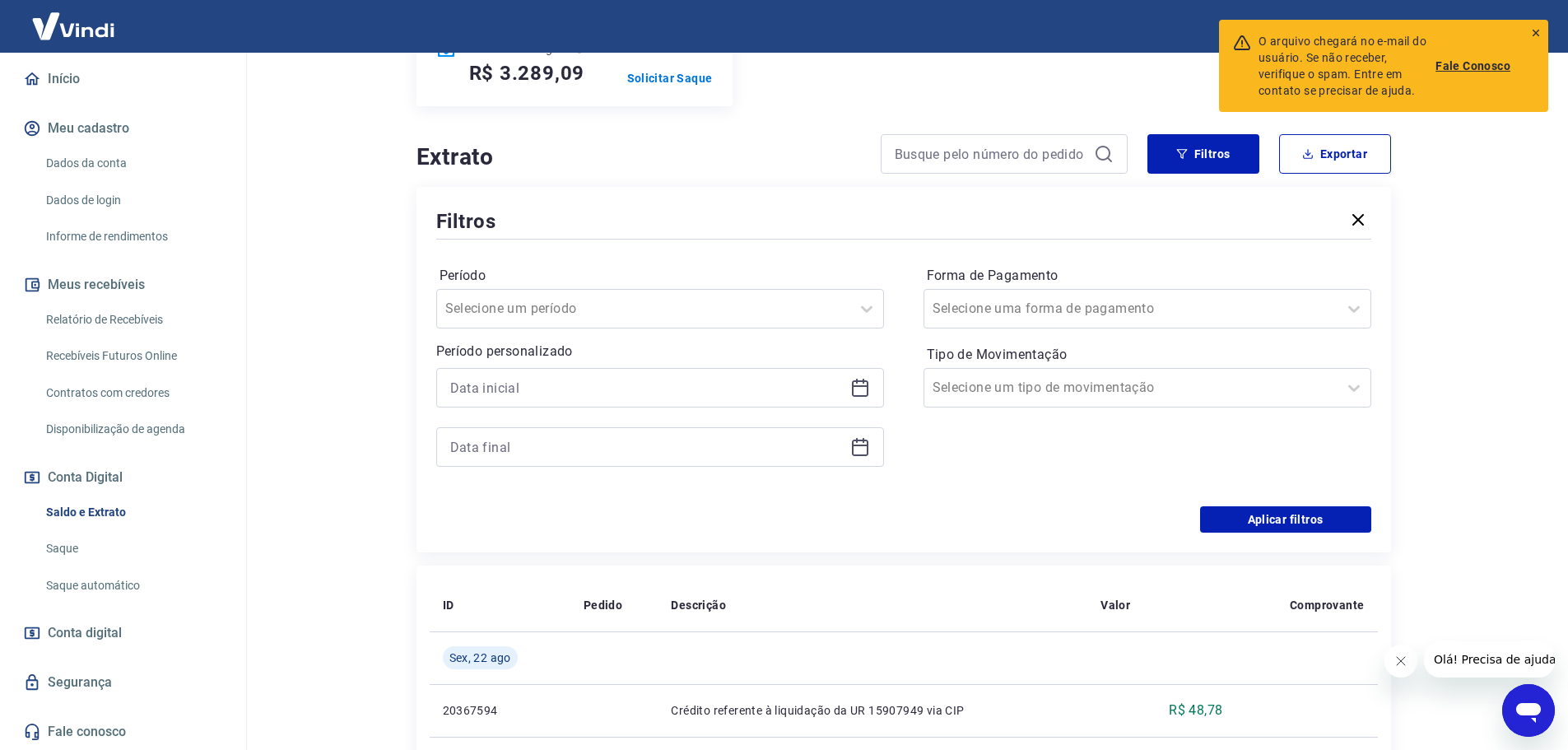
click at [868, 375] on div at bounding box center [660, 387] width 448 height 40
drag, startPoint x: 857, startPoint y: 386, endPoint x: 875, endPoint y: 386, distance: 18.0
click at [861, 386] on icon at bounding box center [859, 386] width 16 height 2
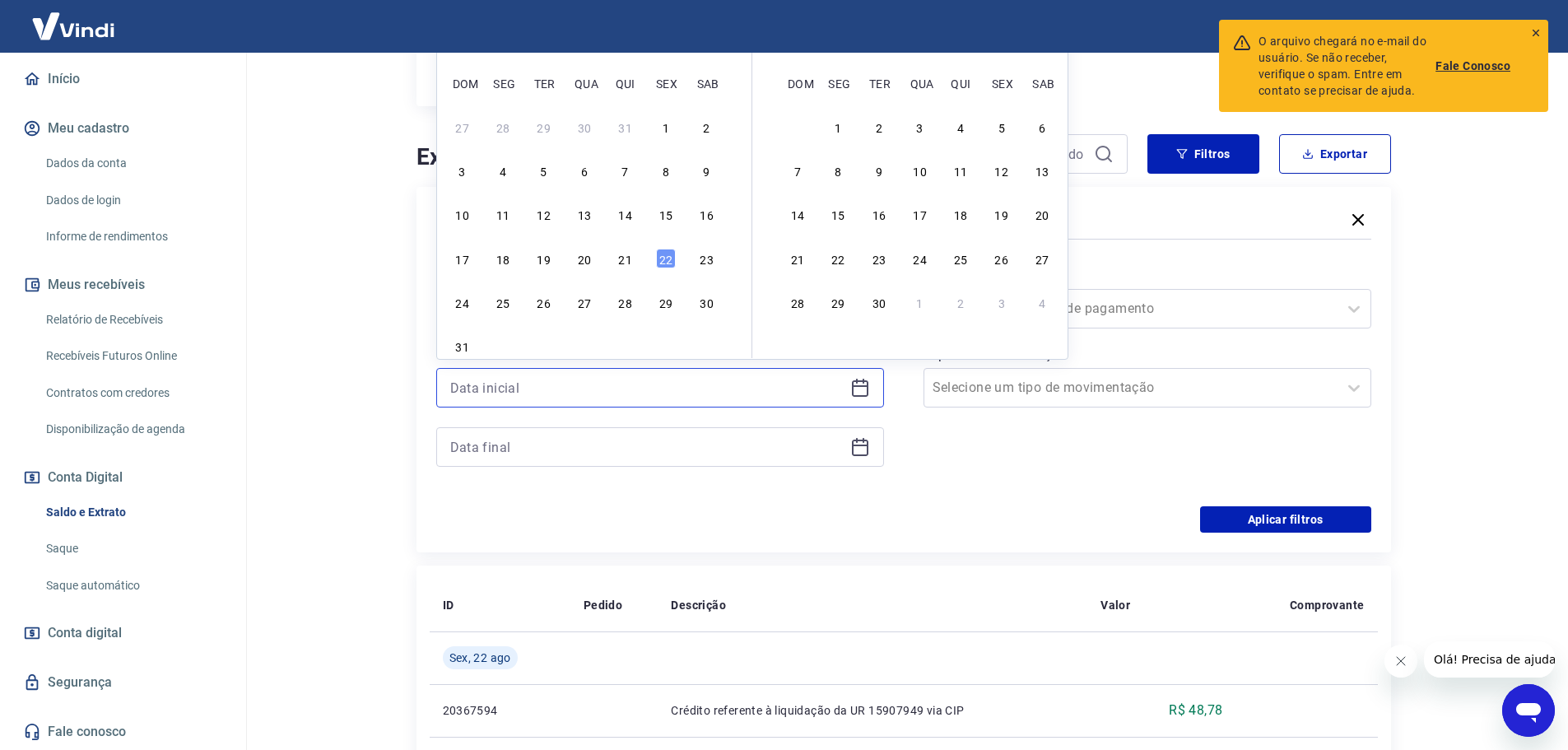
scroll to position [164, 0]
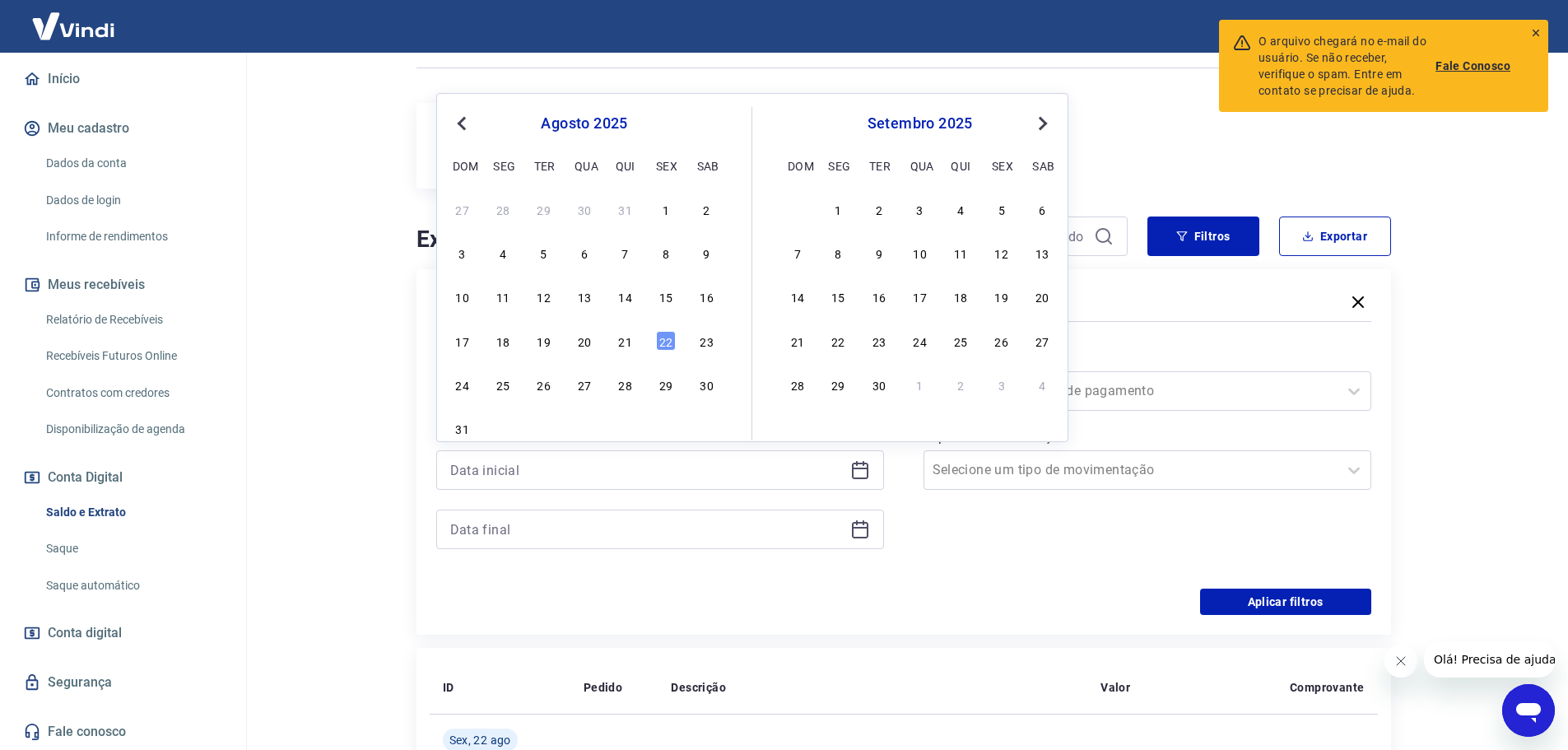
click at [463, 121] on span "Previous Month" at bounding box center [463, 124] width 0 height 19
click at [463, 120] on span "Previous Month" at bounding box center [463, 124] width 0 height 19
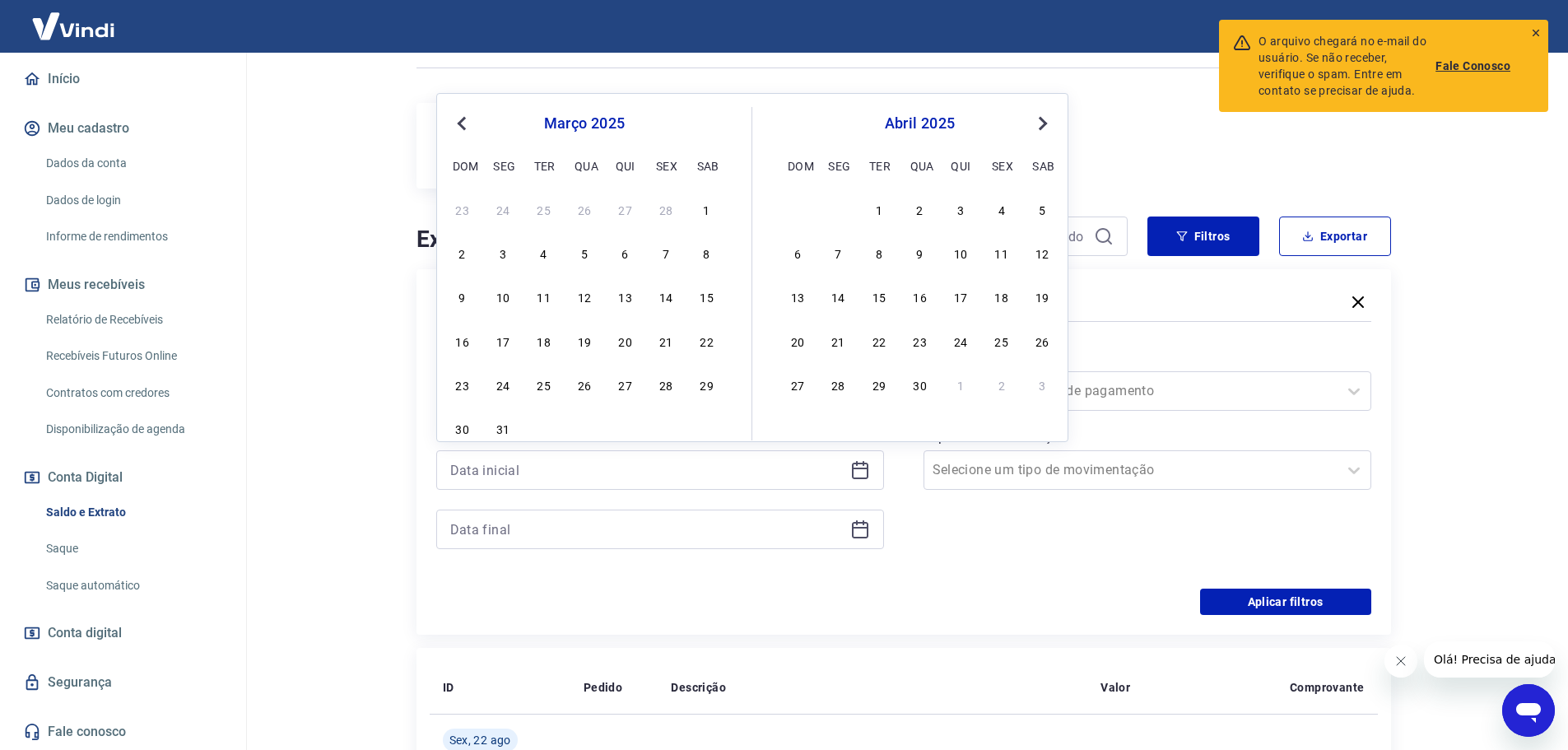
click at [463, 120] on span "Previous Month" at bounding box center [463, 124] width 0 height 19
click at [794, 205] on div "1" at bounding box center [798, 208] width 19 height 19
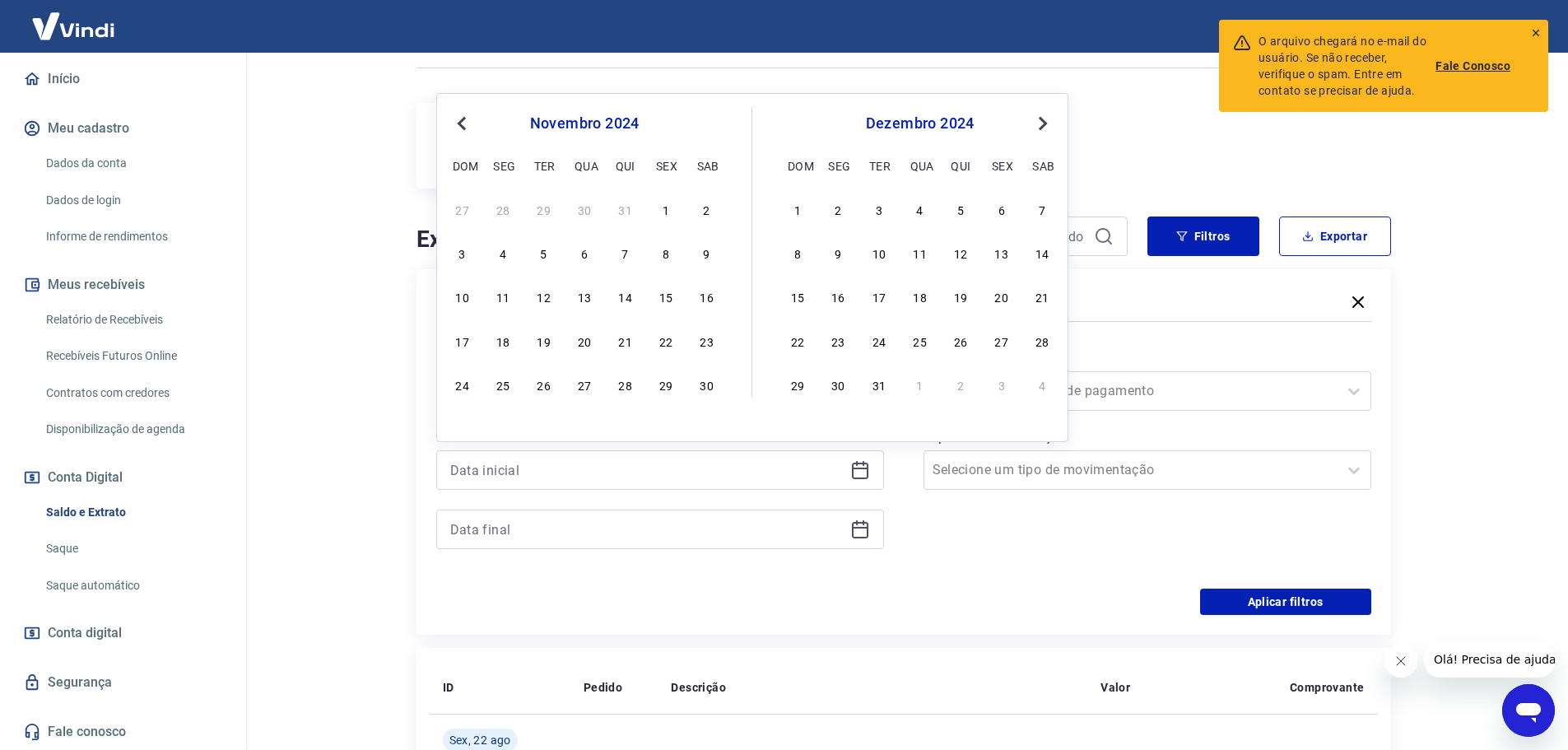
type input "[DATE]"
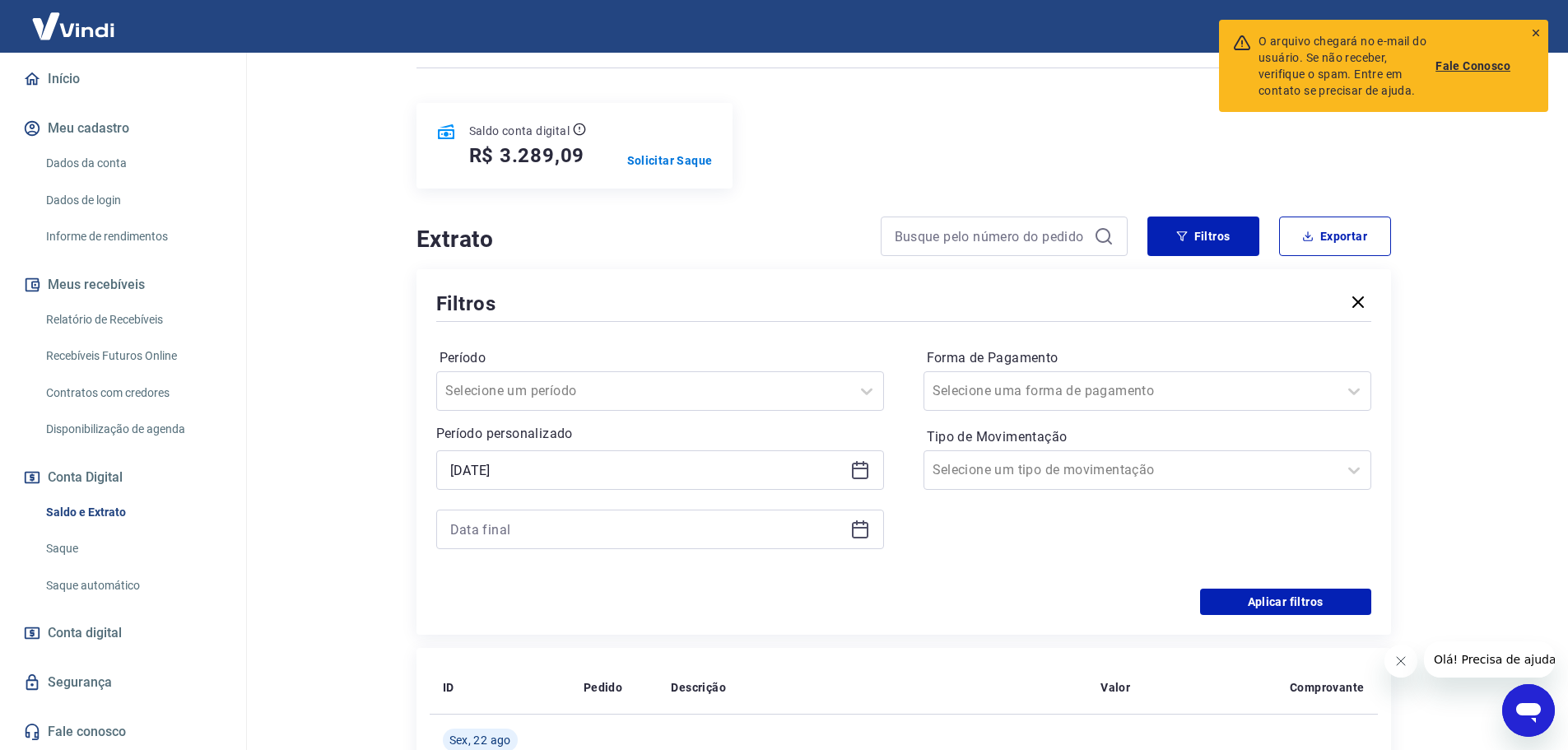
click at [855, 518] on div at bounding box center [660, 529] width 448 height 40
click at [866, 533] on icon at bounding box center [860, 529] width 19 height 19
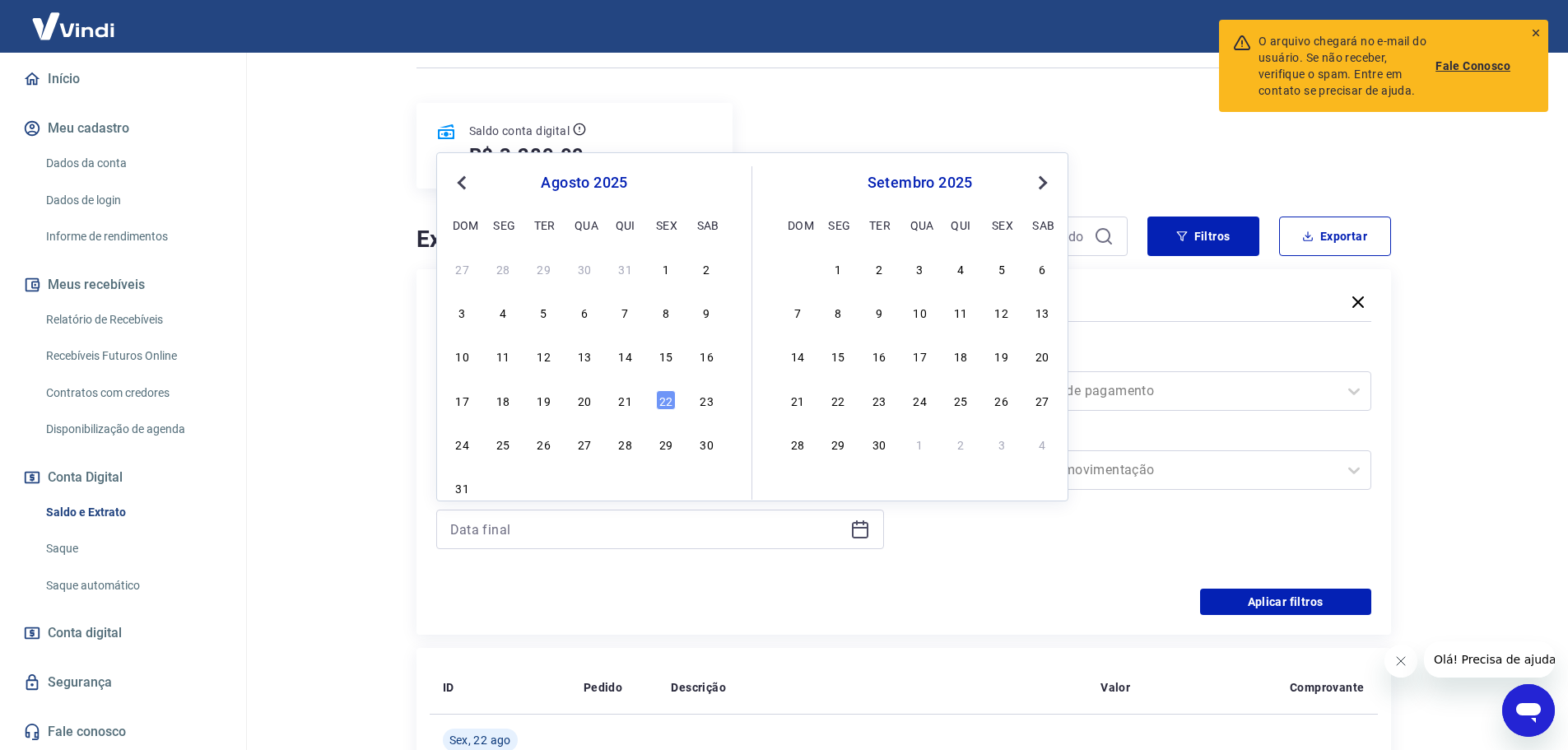
click at [468, 186] on button "Previous Month" at bounding box center [462, 182] width 19 height 19
click at [467, 186] on button "Previous Month" at bounding box center [462, 182] width 19 height 19
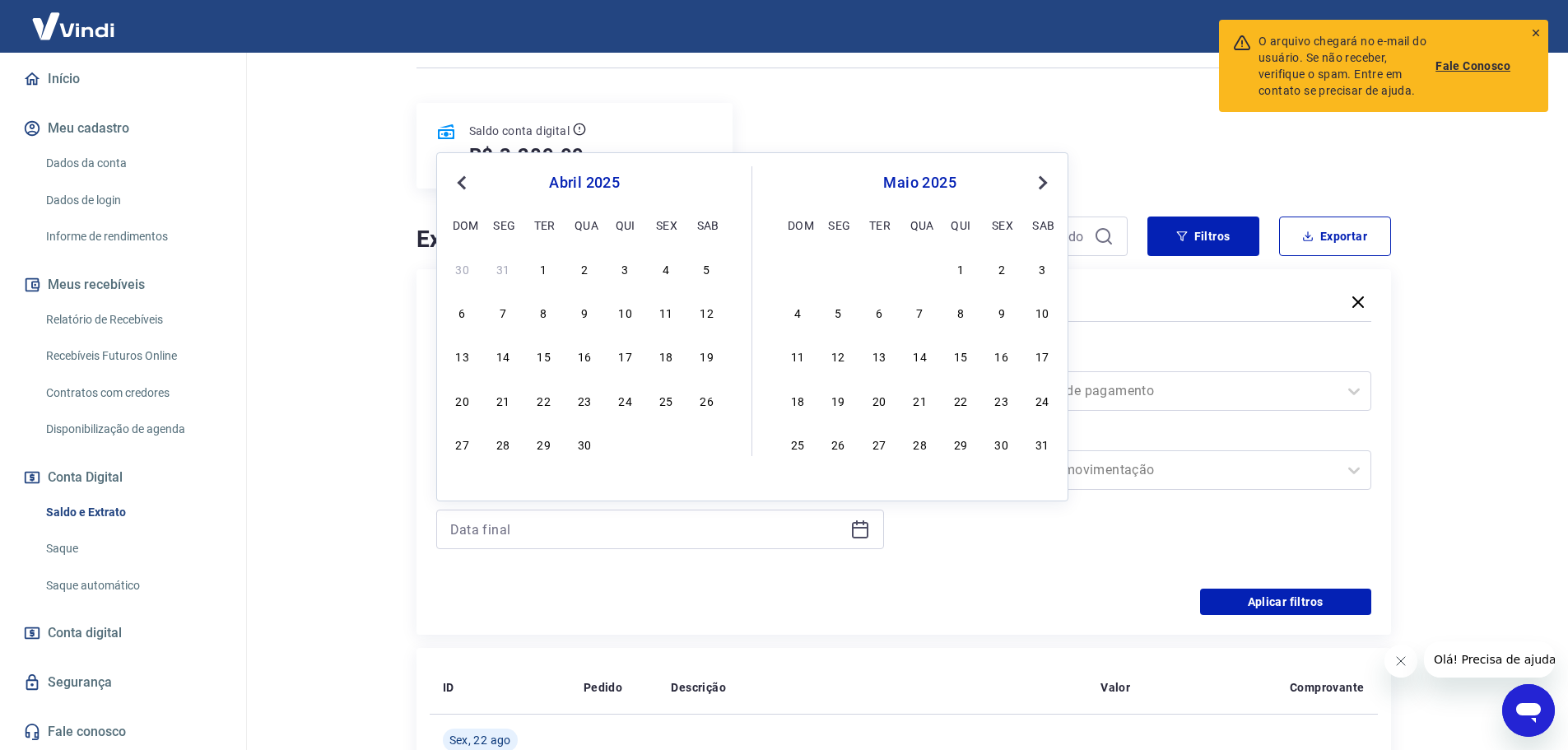
click at [463, 186] on span "Previous Month" at bounding box center [463, 182] width 0 height 19
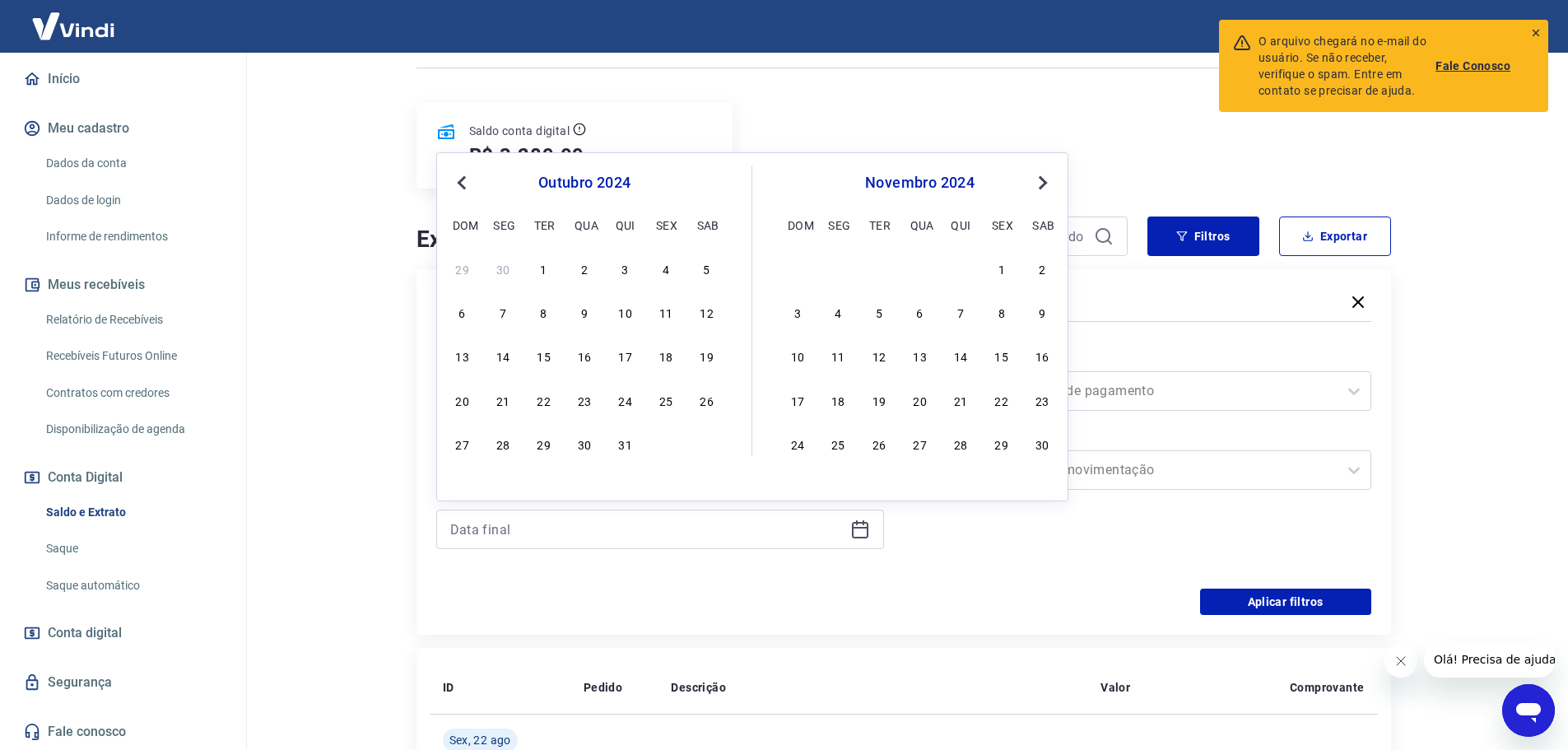
click at [463, 186] on span "Previous Month" at bounding box center [463, 182] width 0 height 19
click at [1041, 180] on span "Next Month" at bounding box center [1041, 182] width 0 height 19
click at [1041, 179] on span "Next Month" at bounding box center [1041, 182] width 0 height 19
click at [875, 443] on div "31" at bounding box center [879, 443] width 19 height 19
type input "[DATE]"
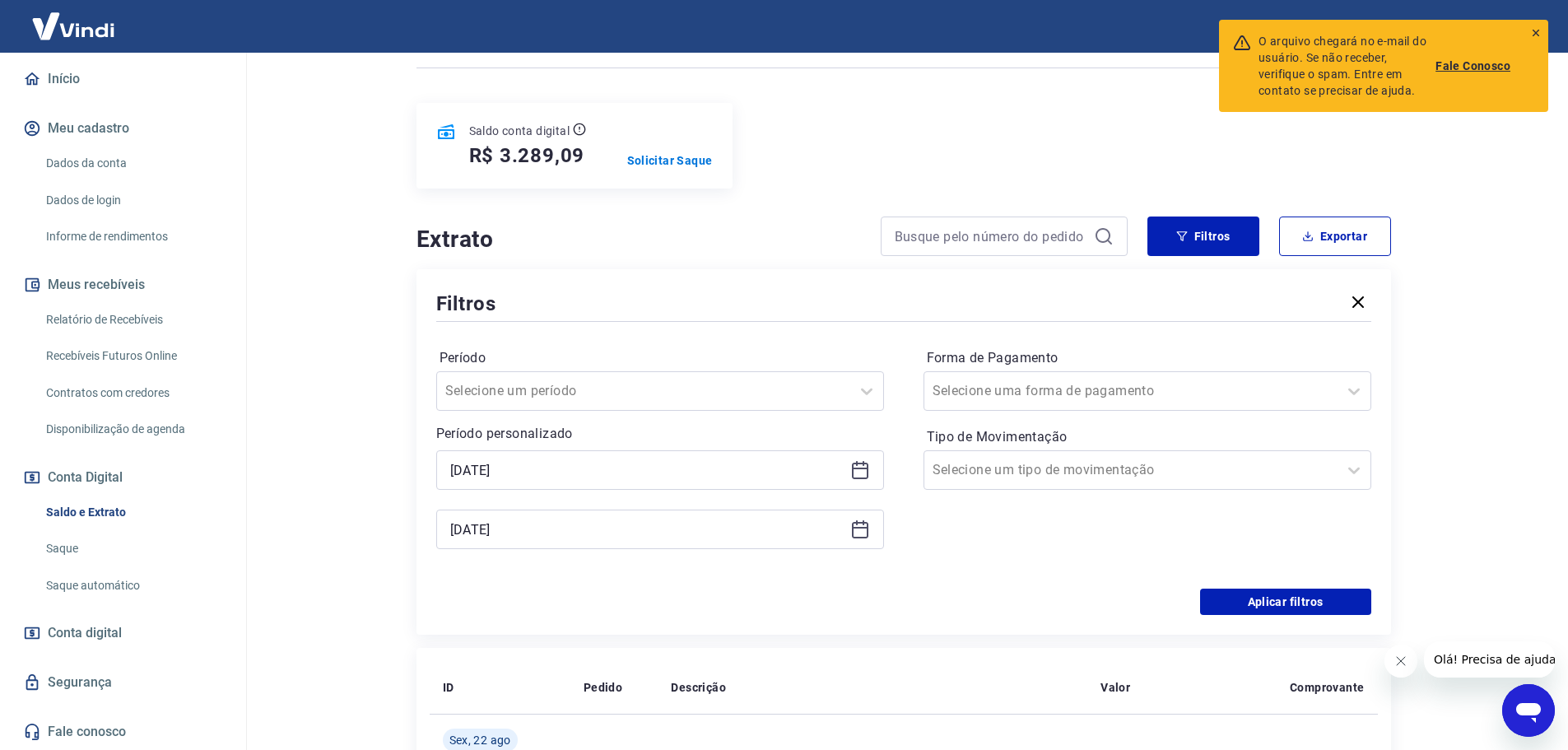
drag, startPoint x: 1007, startPoint y: 526, endPoint x: 1246, endPoint y: 586, distance: 246.4
click at [1008, 526] on div "Forma de Pagamento Selecione uma forma de pagamento Tipo de Movimentação Seleci…" at bounding box center [1147, 457] width 448 height 224
click at [1272, 594] on button "Aplicar filtros" at bounding box center [1285, 600] width 171 height 26
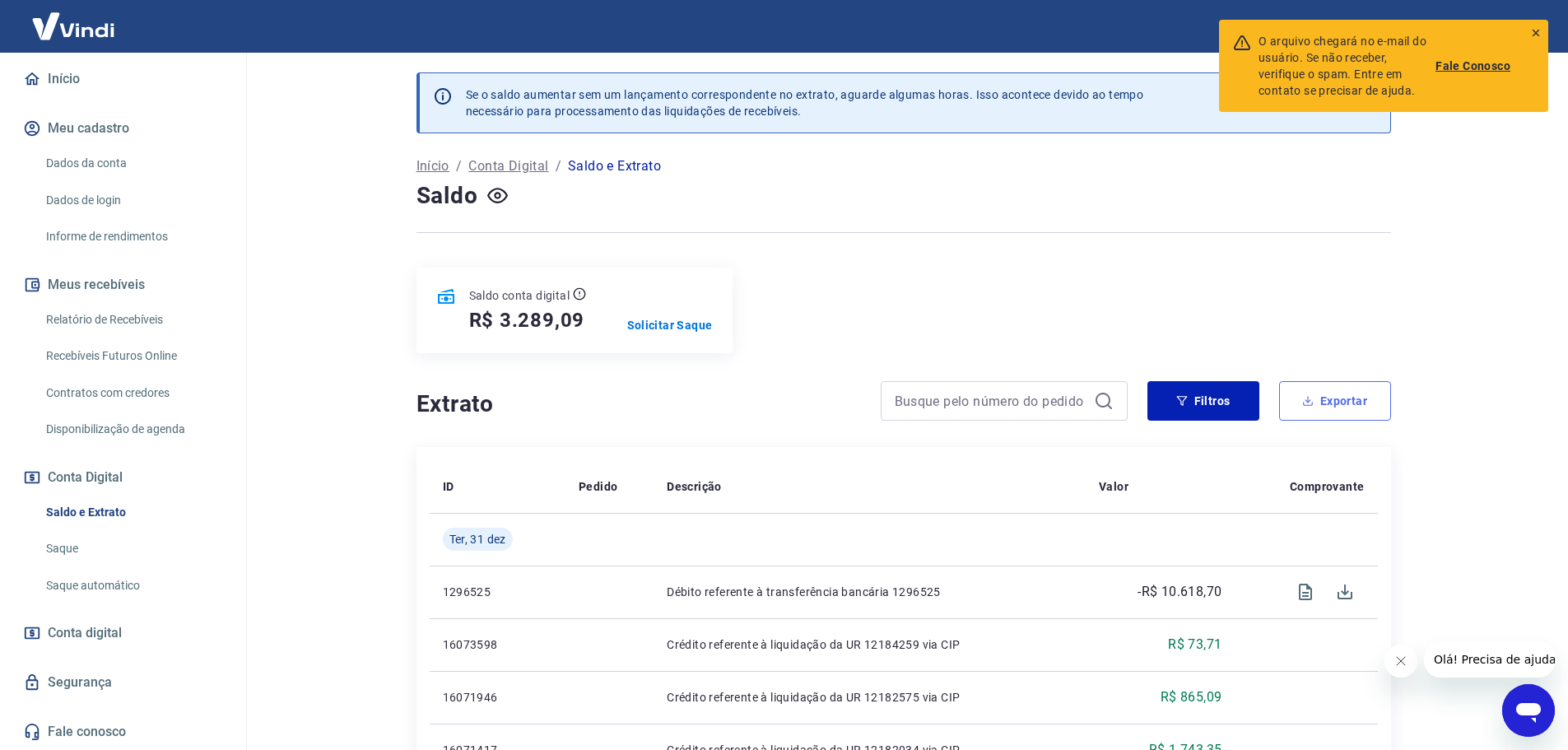
click at [1314, 396] on button "Exportar" at bounding box center [1335, 401] width 112 height 40
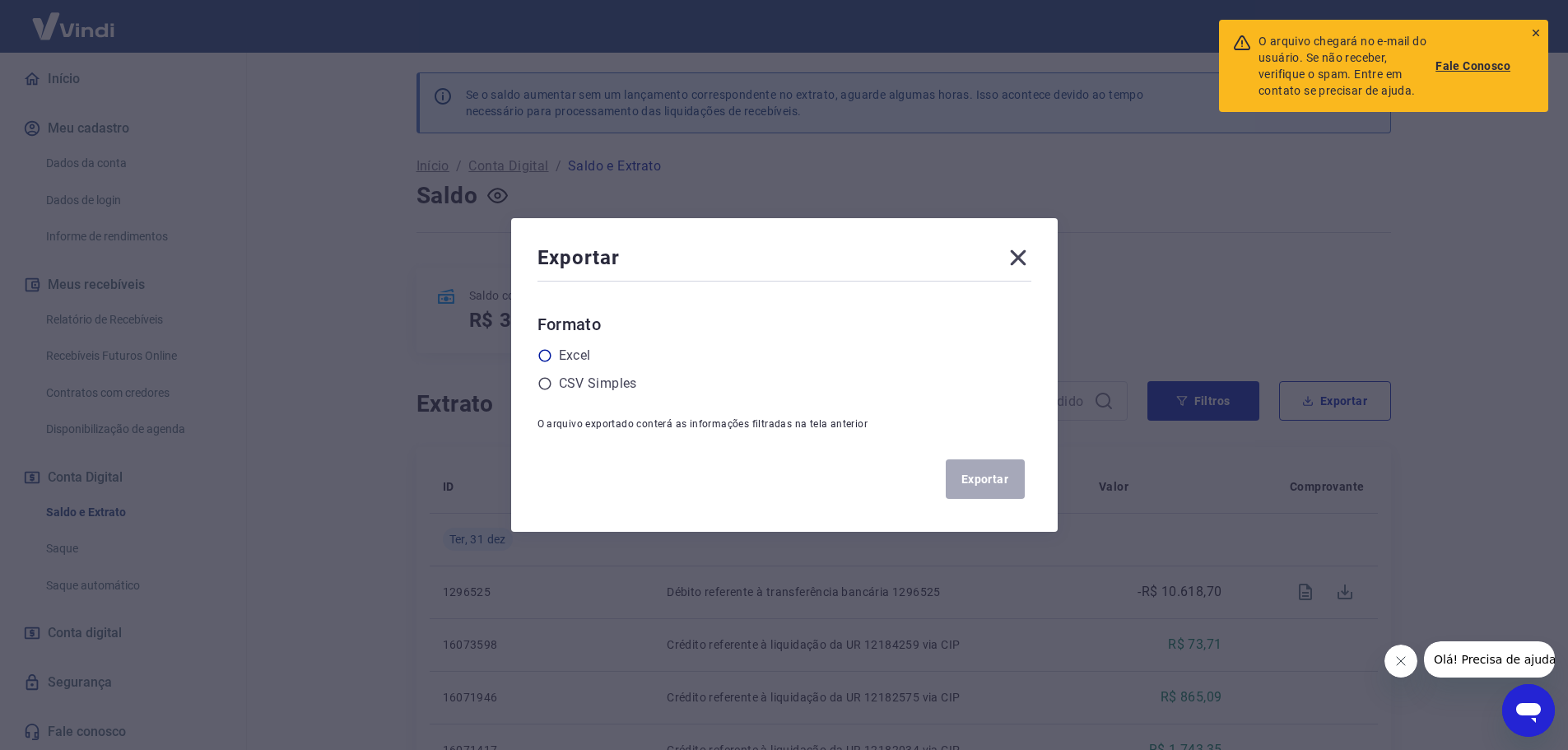
click at [552, 354] on div "Excel" at bounding box center [784, 355] width 493 height 19
click at [552, 354] on icon at bounding box center [545, 355] width 14 height 14
click at [0, 0] on input "radio" at bounding box center [0, 0] width 0 height 0
click at [983, 475] on button "Exportar" at bounding box center [985, 479] width 79 height 40
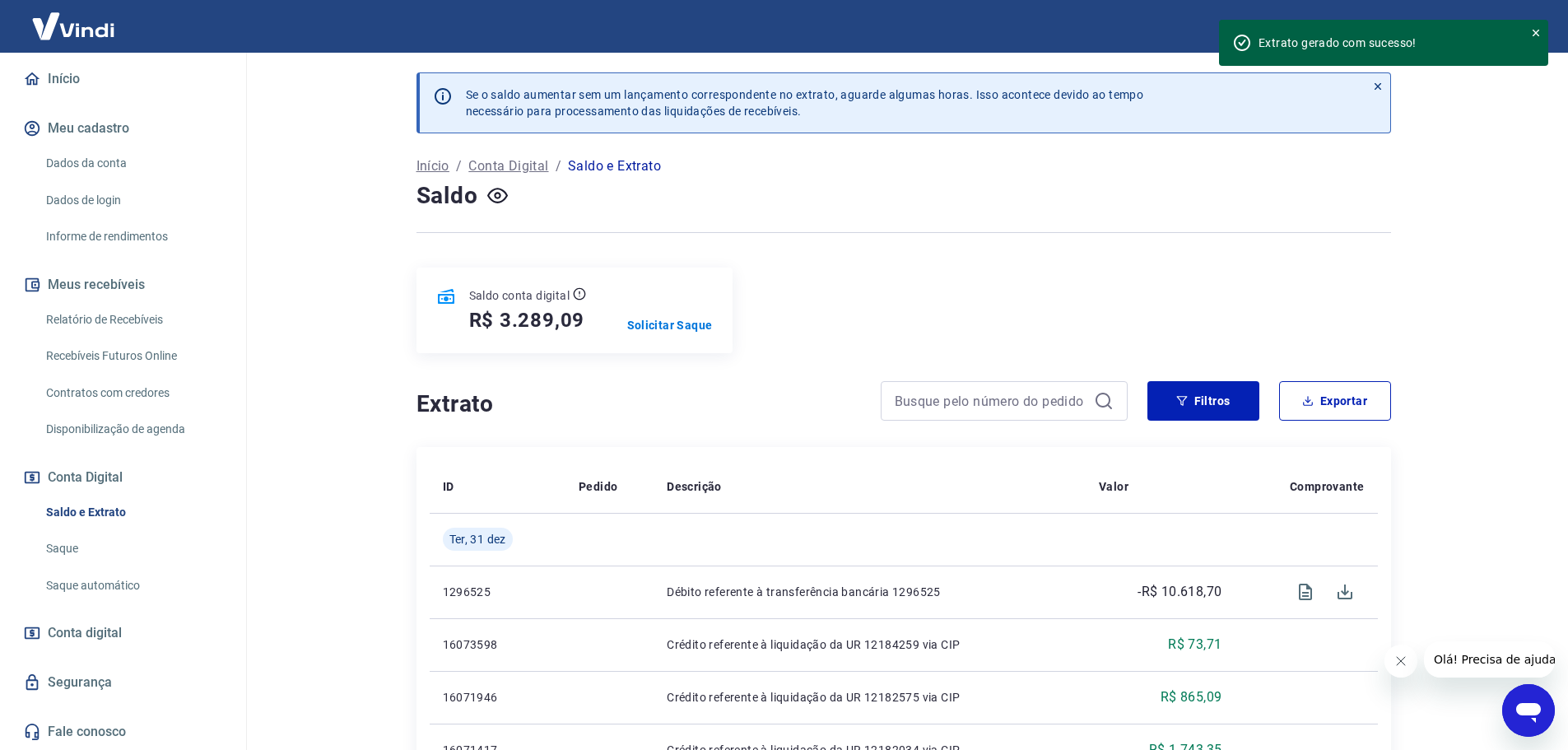
drag, startPoint x: 1446, startPoint y: 212, endPoint x: 1580, endPoint y: 4, distance: 247.4
click at [1568, 59] on html "Extrato gerado com sucesso! Sair M Marli Teresinha Forlin [EMAIL_ADDRESS][DOMAI…" at bounding box center [784, 375] width 1568 height 750
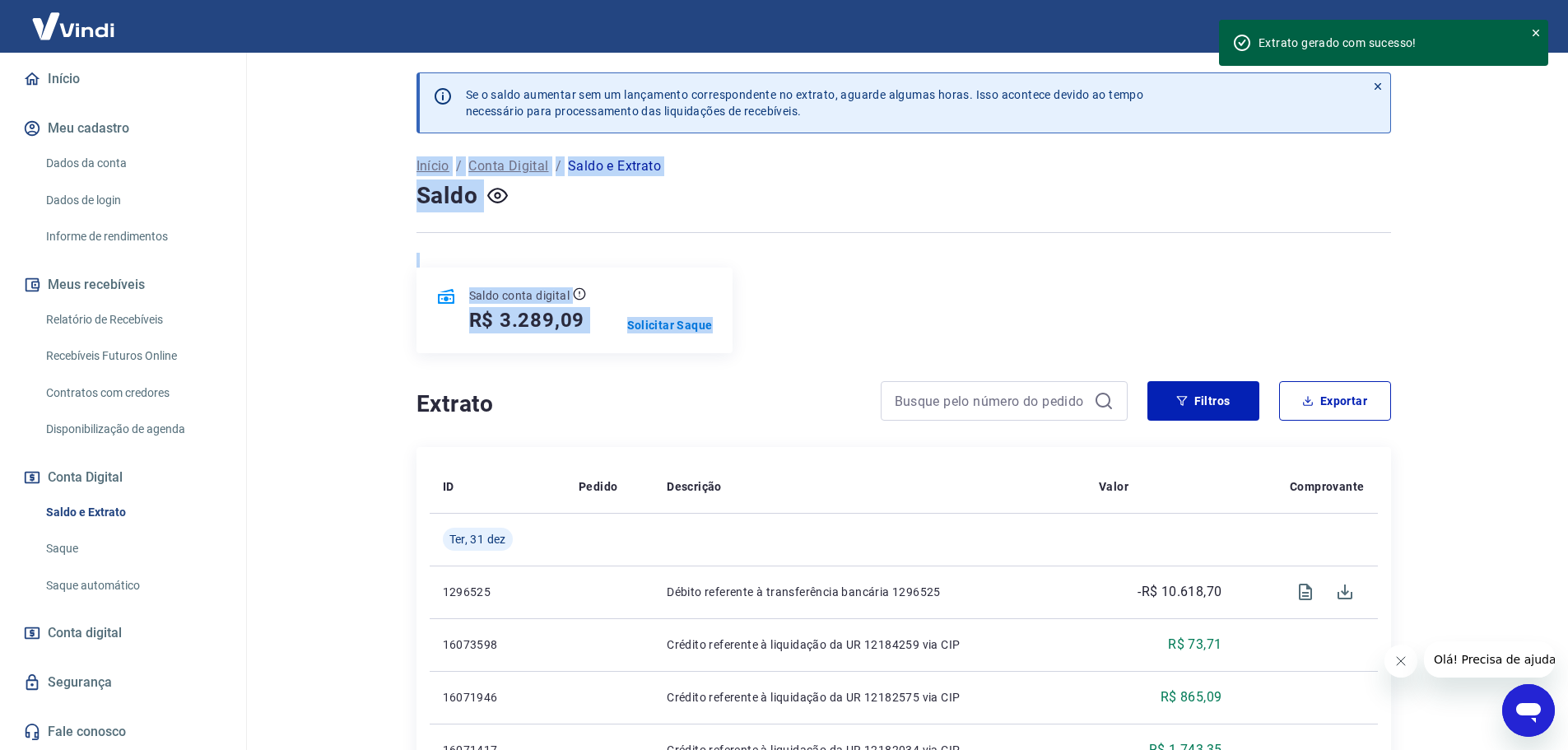
click at [1325, 232] on hr at bounding box center [903, 232] width 974 height 1
